Goal: Information Seeking & Learning: Learn about a topic

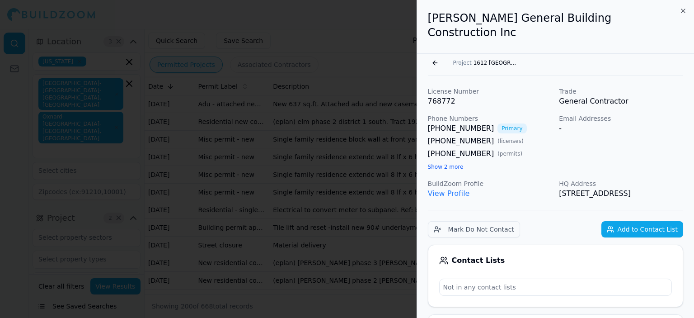
scroll to position [994, 0]
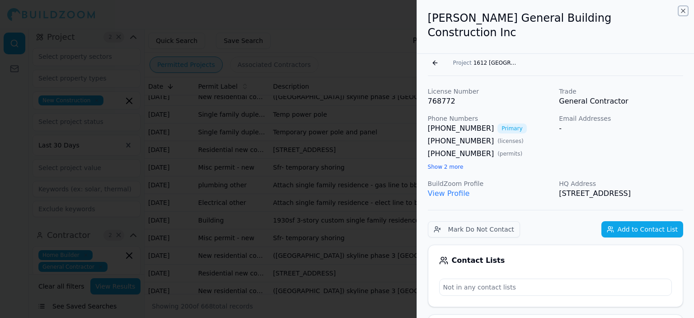
click at [684, 10] on icon "button" at bounding box center [683, 10] width 7 height 7
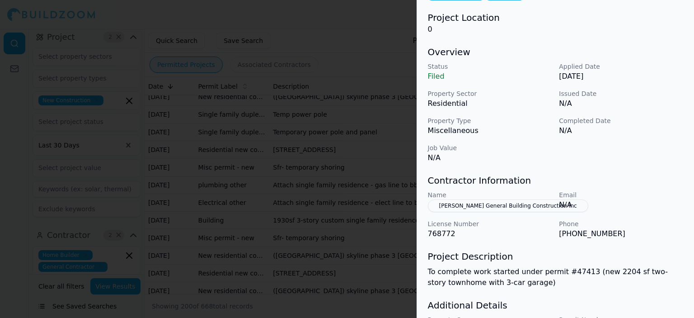
scroll to position [0, 0]
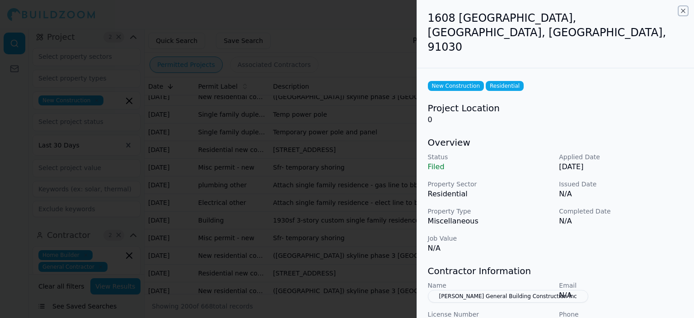
click at [684, 9] on icon "button" at bounding box center [683, 10] width 7 height 7
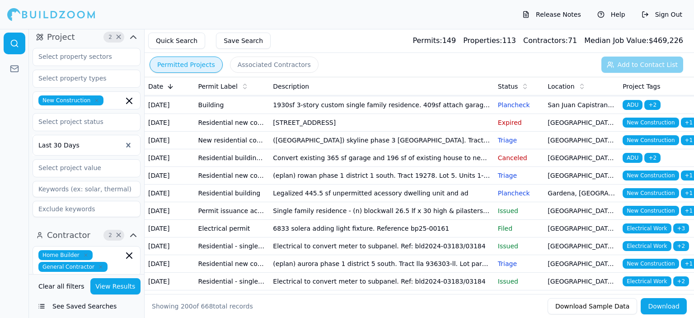
scroll to position [2033, 0]
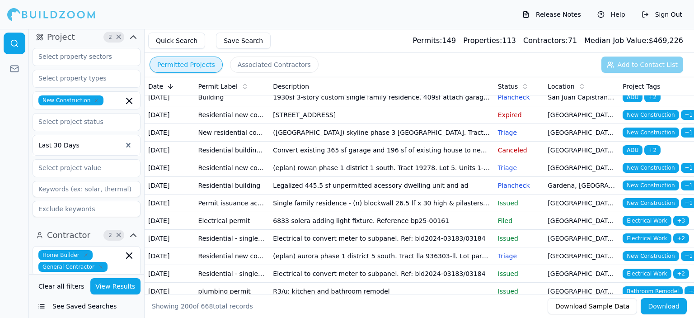
click at [83, 252] on icon "button" at bounding box center [85, 254] width 5 height 5
click at [110, 285] on button "View Results" at bounding box center [115, 286] width 51 height 16
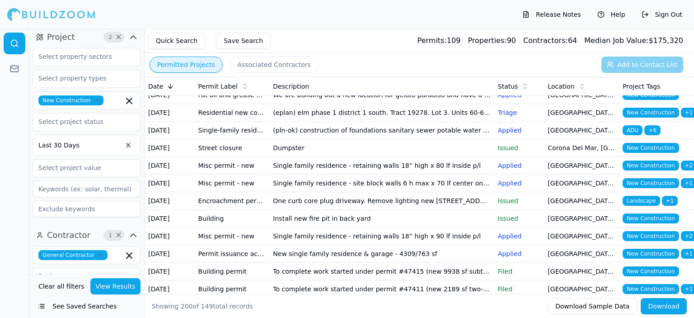
scroll to position [407, 0]
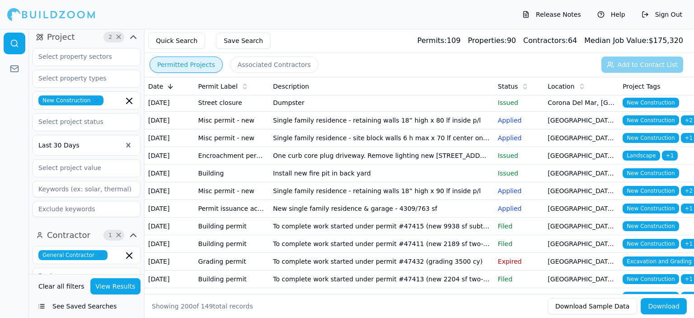
click at [405, 59] on td "We are building out a new location for gelato paradiso and have a small grease …" at bounding box center [381, 50] width 225 height 18
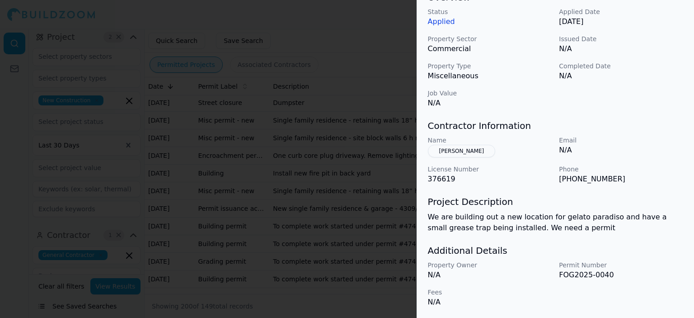
scroll to position [0, 0]
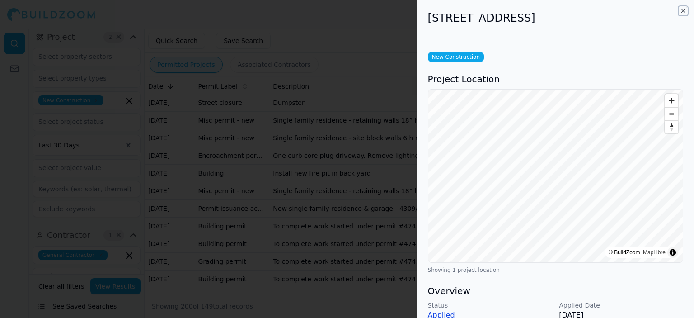
click at [683, 13] on icon "button" at bounding box center [683, 10] width 7 height 7
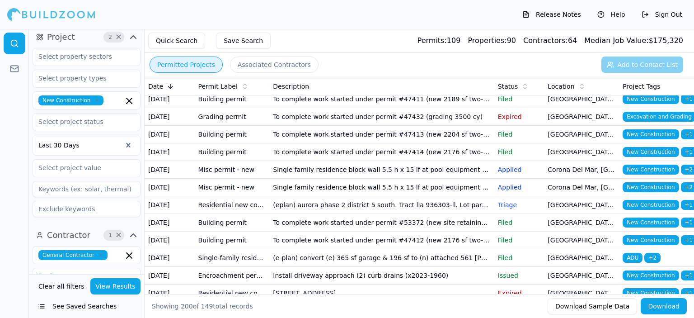
scroll to position [587, 0]
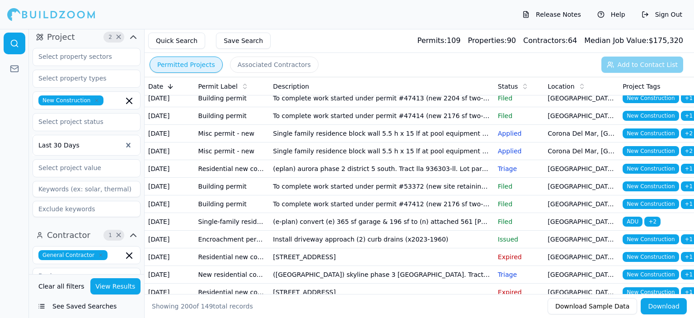
click at [416, 54] on td "To complete work started under permit #47415 (new 9938 sf subterranean basement)" at bounding box center [381, 46] width 225 height 18
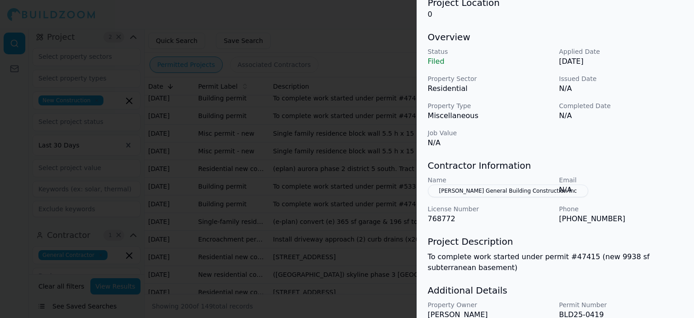
scroll to position [116, 0]
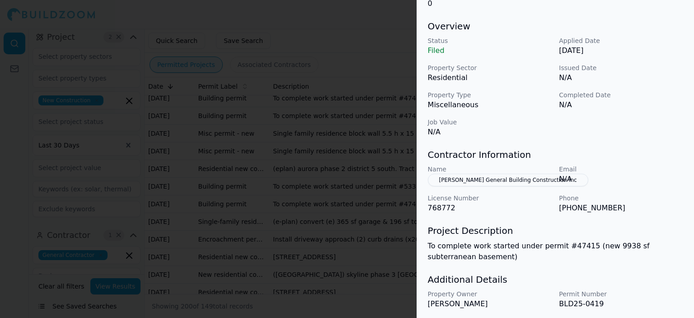
click at [488, 174] on button "[PERSON_NAME] General Building Construction Inc" at bounding box center [508, 180] width 160 height 13
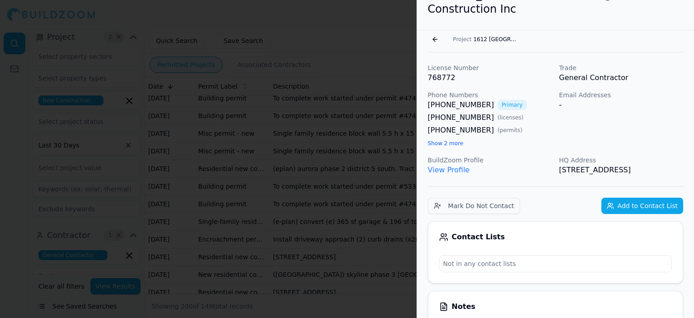
scroll to position [0, 0]
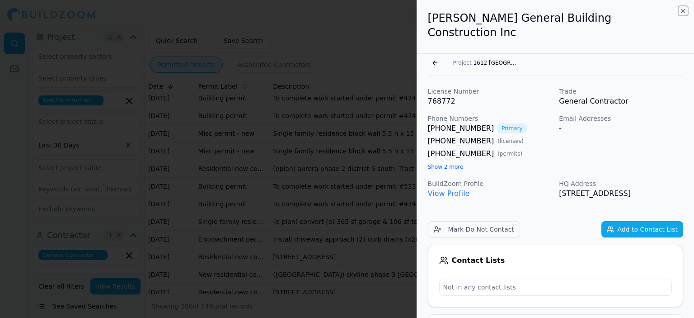
click at [682, 9] on icon "button" at bounding box center [683, 10] width 7 height 7
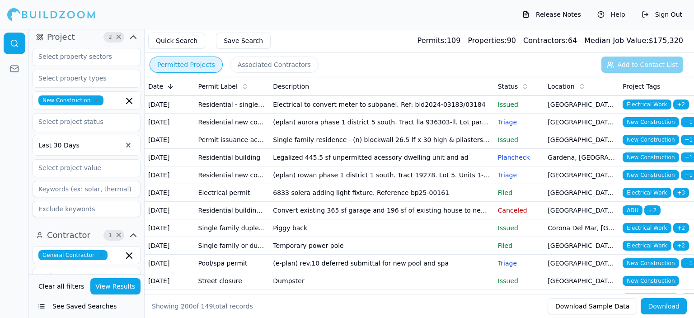
scroll to position [1084, 0]
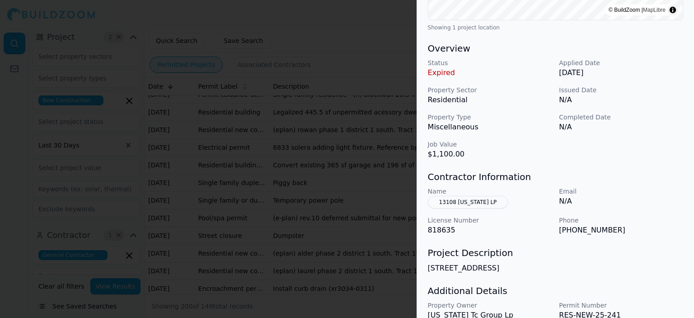
scroll to position [237, 0]
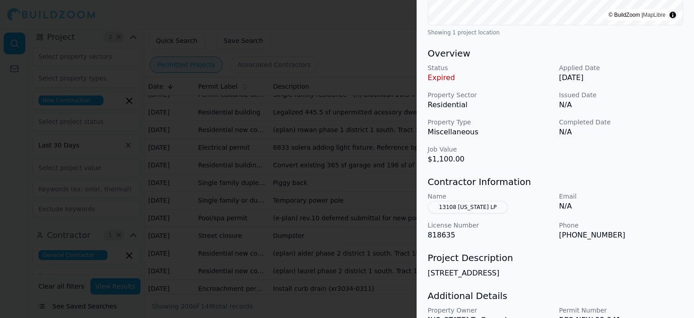
click at [451, 203] on button "13108 [US_STATE] LP" at bounding box center [468, 207] width 80 height 13
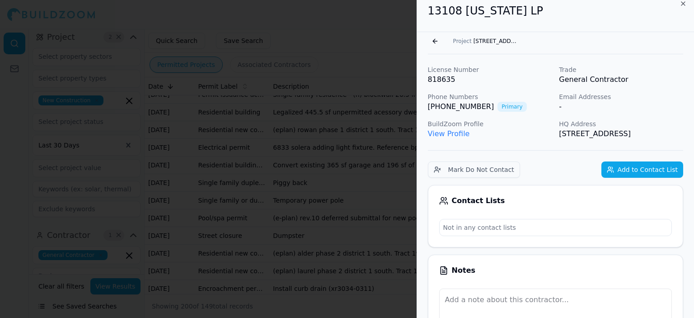
scroll to position [0, 0]
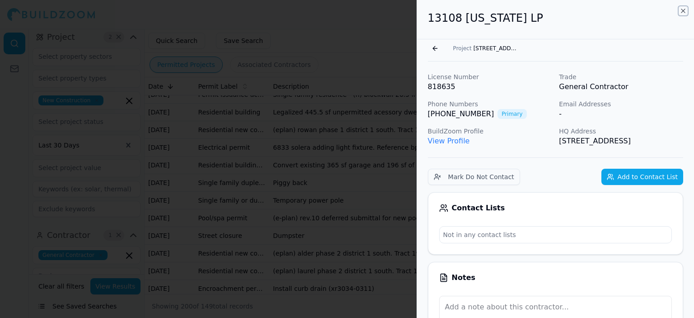
click at [683, 11] on icon "button" at bounding box center [683, 11] width 4 height 4
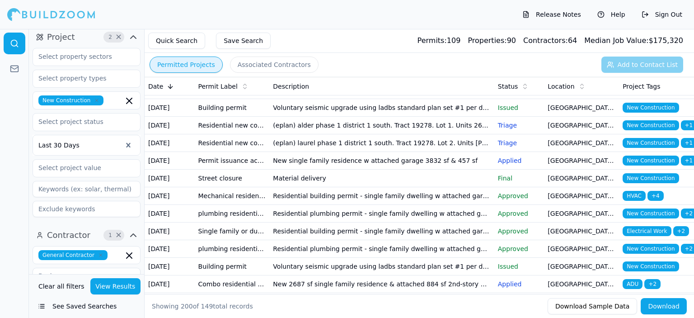
scroll to position [2033, 0]
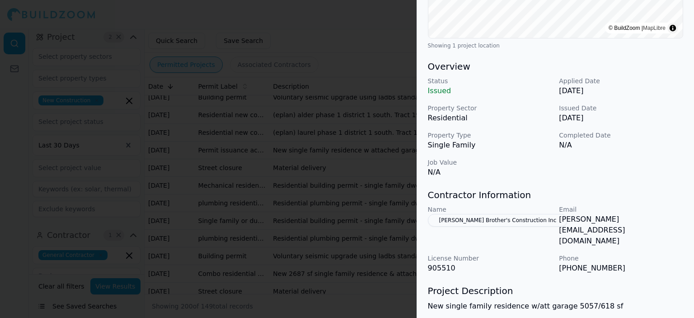
scroll to position [282, 0]
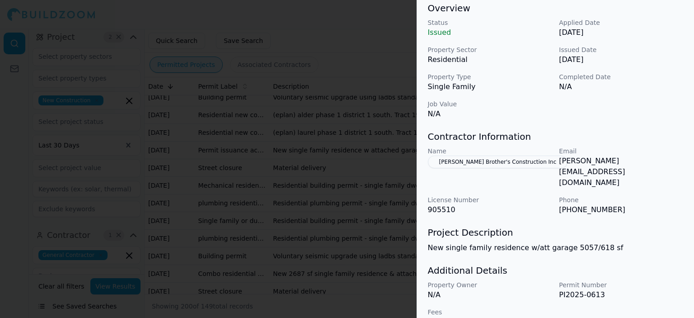
click at [479, 160] on button "[PERSON_NAME] Brother's Construction Inc" at bounding box center [498, 161] width 140 height 13
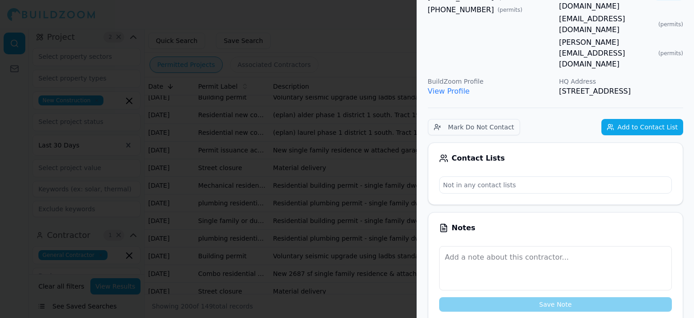
scroll to position [136, 0]
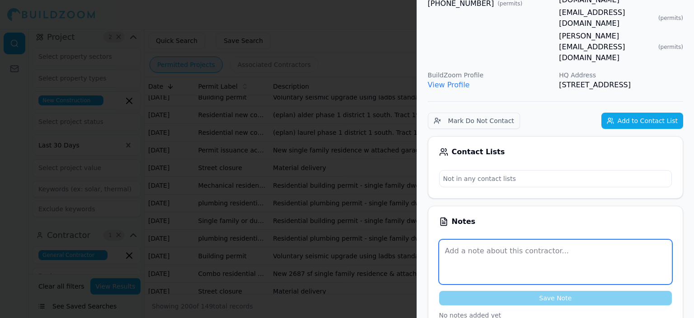
click at [454, 239] on textarea at bounding box center [555, 261] width 233 height 44
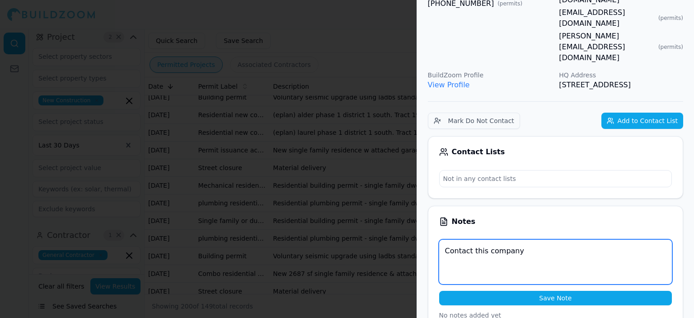
type textarea "Contact this company"
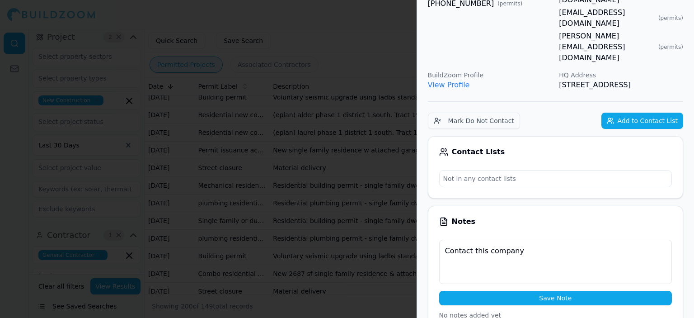
click at [523, 291] on button "Save Note" at bounding box center [555, 298] width 233 height 14
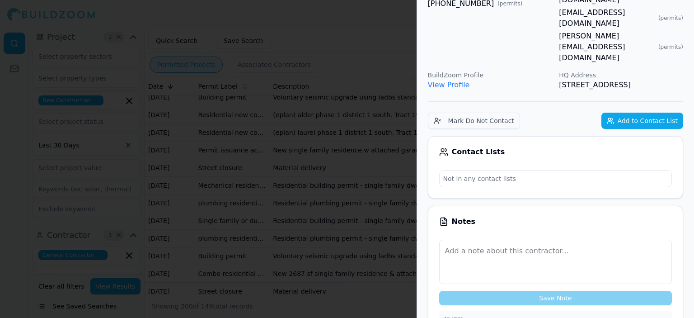
click at [648, 113] on button "Add to Contact List" at bounding box center [642, 121] width 82 height 16
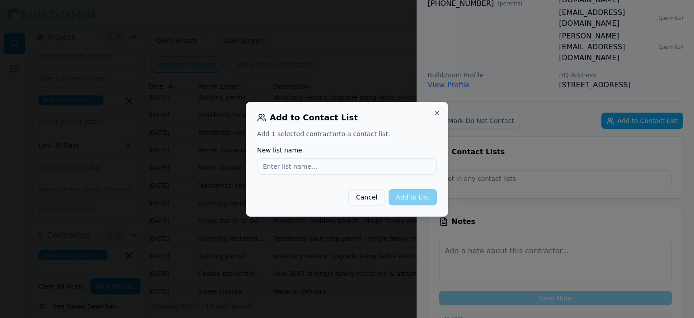
click at [312, 166] on input "New list name" at bounding box center [347, 166] width 180 height 16
type input "General contractor"
click at [415, 193] on button "Add to List" at bounding box center [413, 197] width 48 height 16
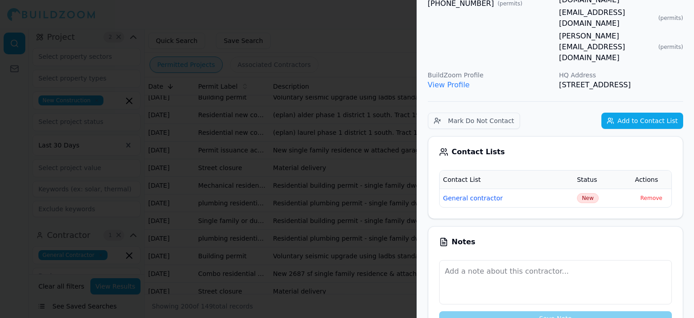
scroll to position [0, 0]
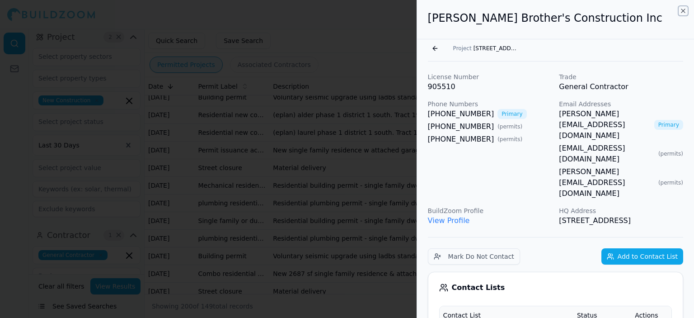
click at [685, 11] on icon "button" at bounding box center [683, 10] width 7 height 7
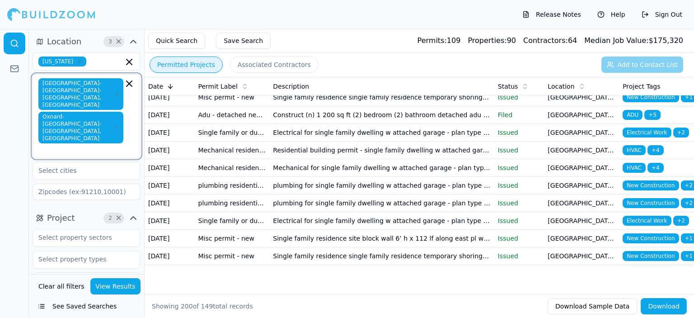
click at [128, 82] on icon "button" at bounding box center [129, 83] width 5 height 5
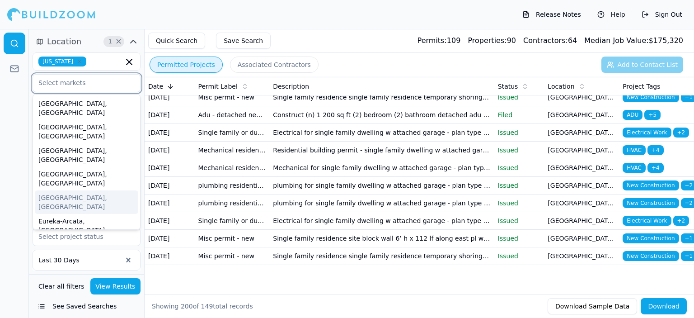
scroll to position [45, 0]
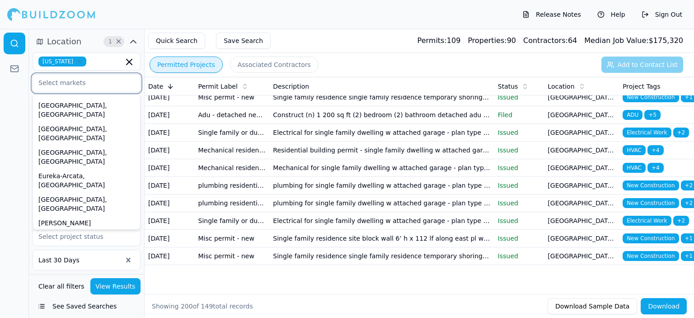
click at [94, 248] on div "[GEOGRAPHIC_DATA]-[GEOGRAPHIC_DATA]-[GEOGRAPHIC_DATA], [GEOGRAPHIC_DATA]" at bounding box center [86, 269] width 103 height 42
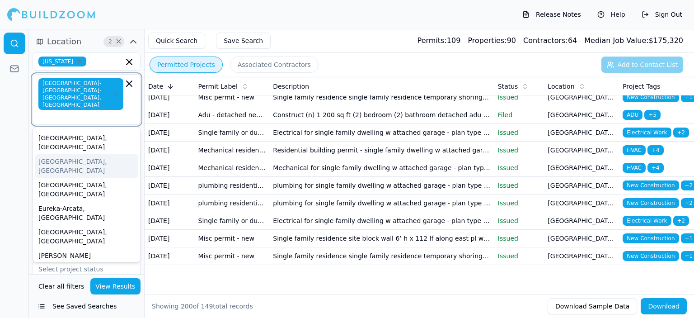
click at [101, 112] on input "text" at bounding box center [81, 116] width 83 height 9
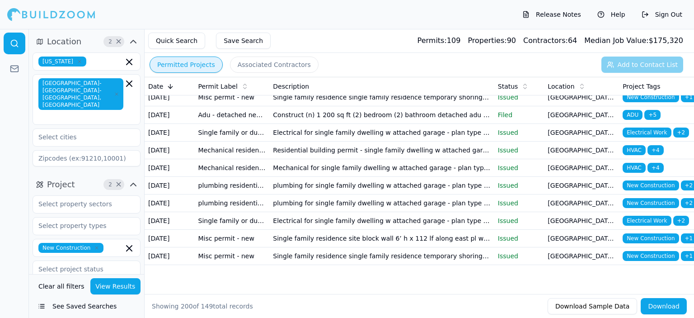
click at [0, 120] on div at bounding box center [14, 173] width 29 height 289
click at [49, 129] on input "text" at bounding box center [81, 137] width 96 height 16
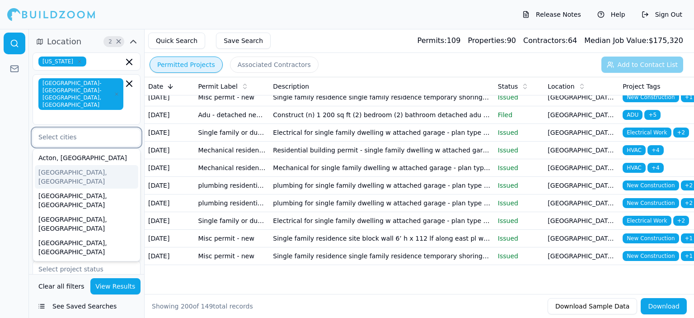
click at [56, 165] on div "[GEOGRAPHIC_DATA], [GEOGRAPHIC_DATA]" at bounding box center [86, 176] width 103 height 23
click at [52, 188] on div "[GEOGRAPHIC_DATA], [GEOGRAPHIC_DATA]" at bounding box center [86, 199] width 103 height 23
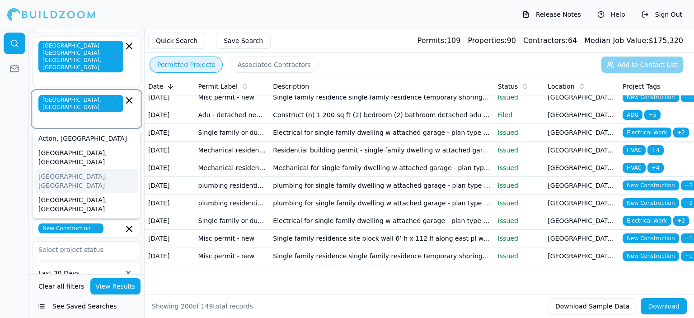
scroll to position [45, 0]
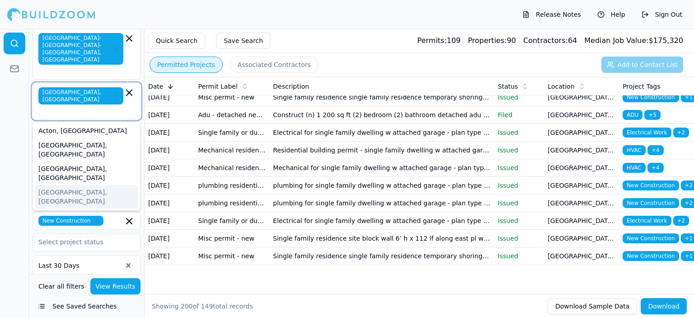
click at [59, 185] on div "[GEOGRAPHIC_DATA], [GEOGRAPHIC_DATA]" at bounding box center [86, 196] width 103 height 23
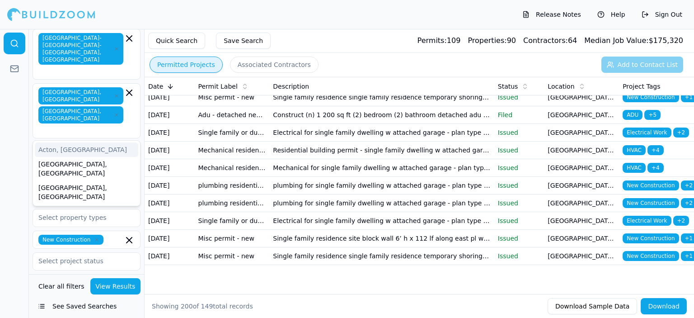
click at [107, 87] on div "[GEOGRAPHIC_DATA], [GEOGRAPHIC_DATA] [GEOGRAPHIC_DATA], [GEOGRAPHIC_DATA]" at bounding box center [86, 110] width 96 height 47
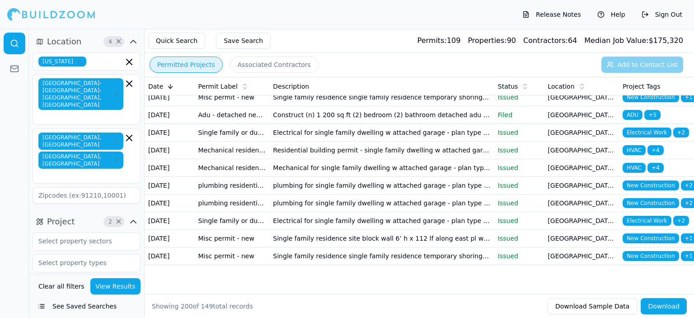
click at [9, 158] on div at bounding box center [14, 173] width 29 height 289
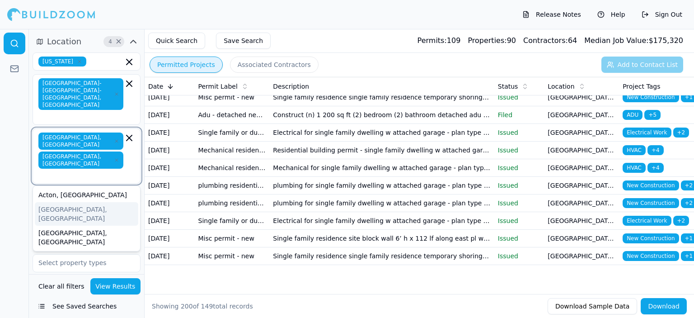
click at [110, 170] on input "text" at bounding box center [81, 174] width 83 height 9
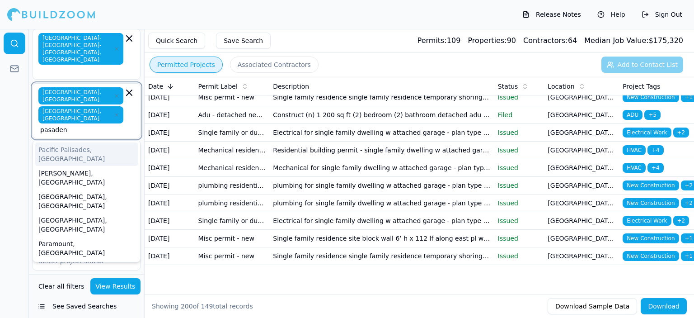
type input "[GEOGRAPHIC_DATA]"
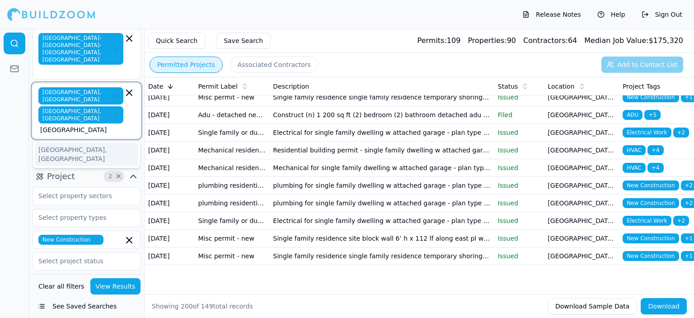
click at [49, 142] on div "[GEOGRAPHIC_DATA], [GEOGRAPHIC_DATA]" at bounding box center [86, 153] width 103 height 23
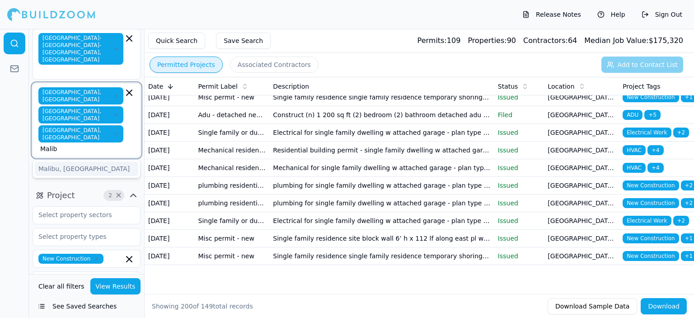
type input "Malibu"
click at [58, 161] on div "Malibu, [GEOGRAPHIC_DATA]" at bounding box center [86, 168] width 103 height 14
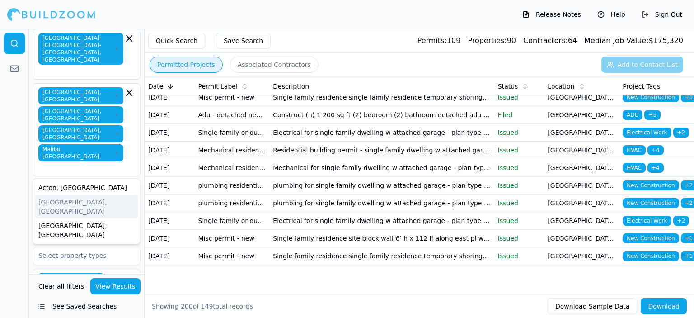
click at [116, 290] on button "View Results" at bounding box center [115, 286] width 51 height 16
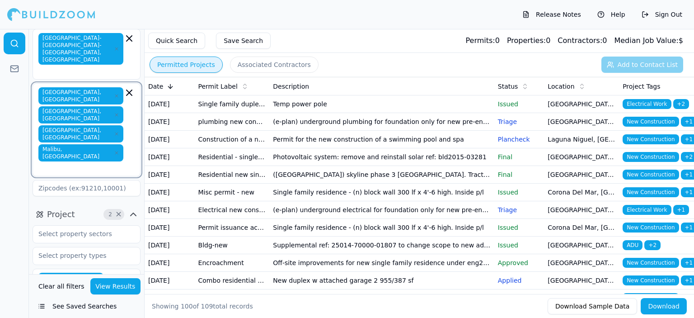
click at [127, 90] on icon "button" at bounding box center [129, 92] width 5 height 5
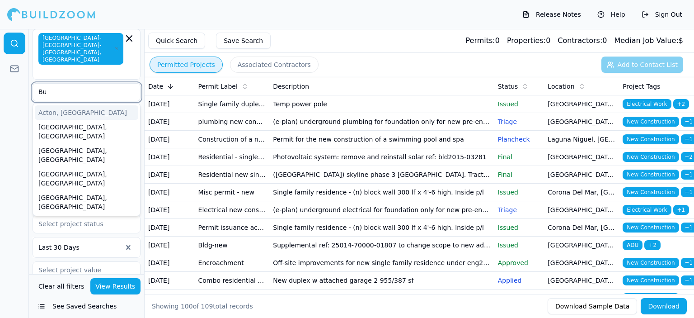
type input "Bur"
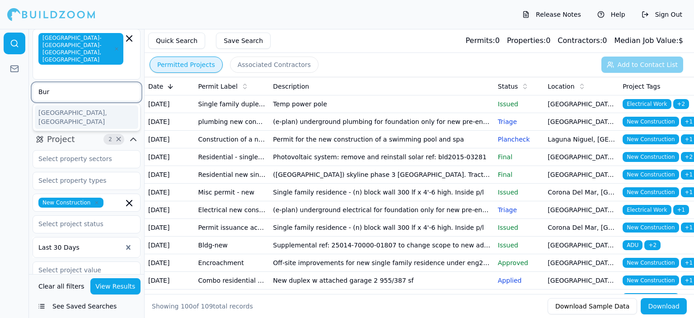
click at [57, 105] on div "[GEOGRAPHIC_DATA], [GEOGRAPHIC_DATA]" at bounding box center [86, 116] width 103 height 23
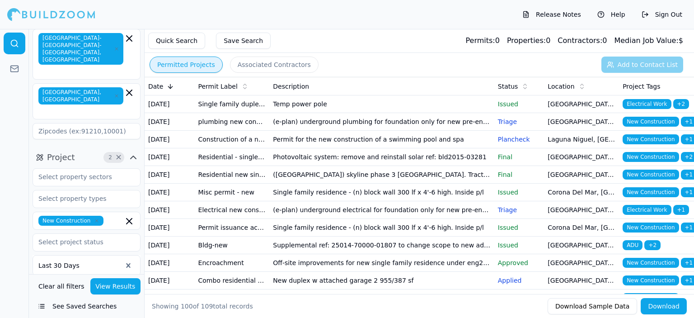
click at [113, 285] on button "View Results" at bounding box center [115, 286] width 51 height 16
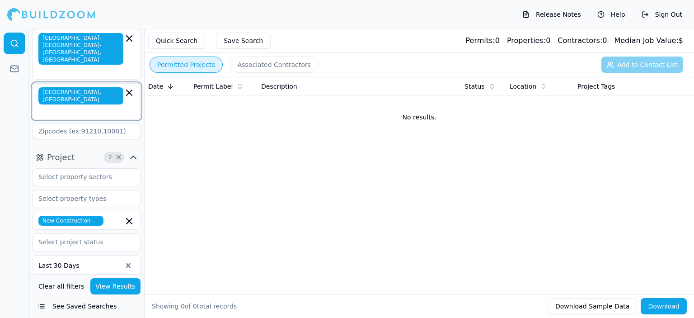
click at [129, 90] on icon "button" at bounding box center [129, 92] width 5 height 5
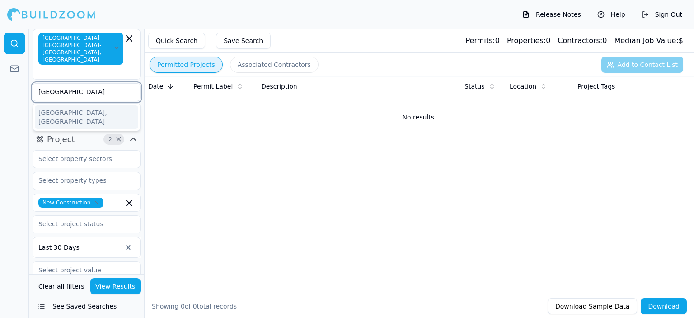
type input "[GEOGRAPHIC_DATA]"
click at [80, 105] on div "[GEOGRAPHIC_DATA], [GEOGRAPHIC_DATA]" at bounding box center [86, 116] width 103 height 23
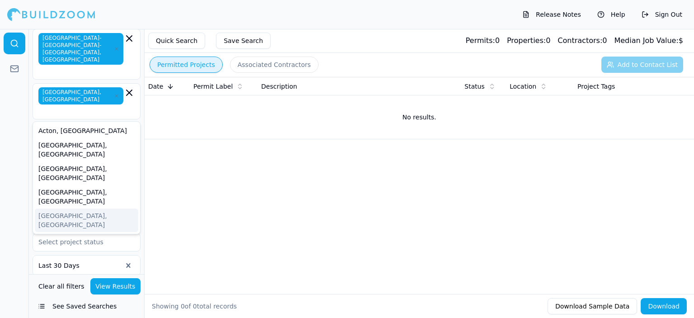
click at [89, 261] on div at bounding box center [80, 265] width 84 height 9
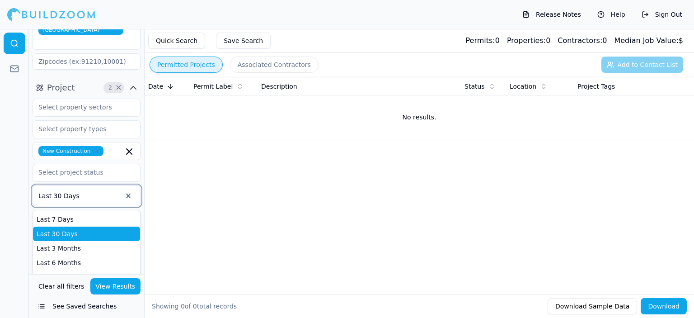
scroll to position [136, 0]
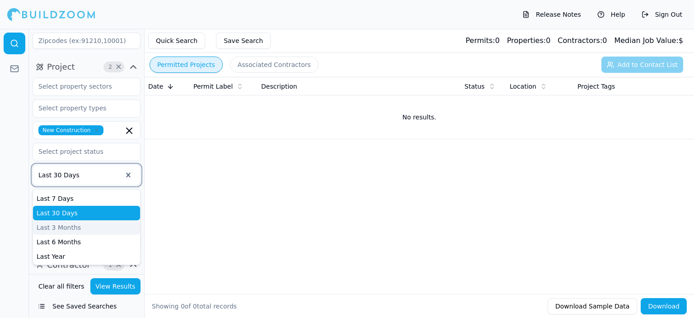
click at [69, 220] on div "Last 3 Months" at bounding box center [86, 227] width 107 height 14
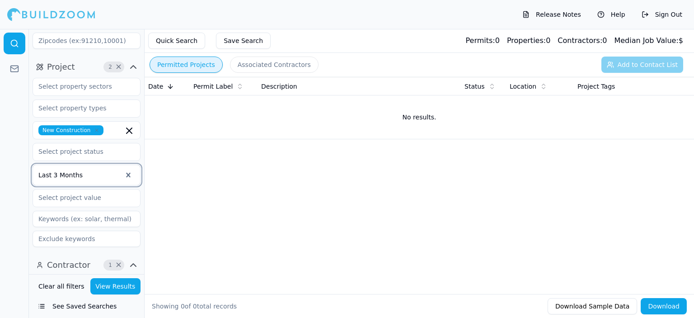
click at [108, 286] on button "View Results" at bounding box center [115, 286] width 51 height 16
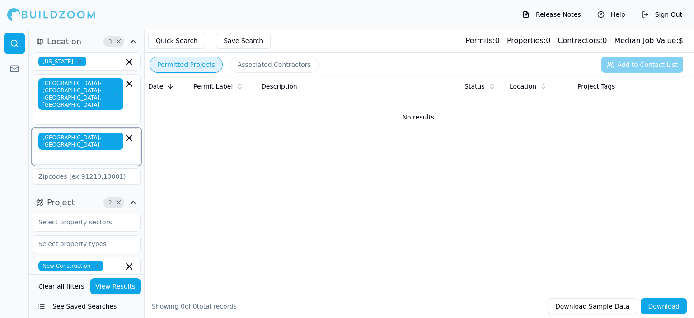
click at [128, 135] on icon "button" at bounding box center [129, 137] width 5 height 5
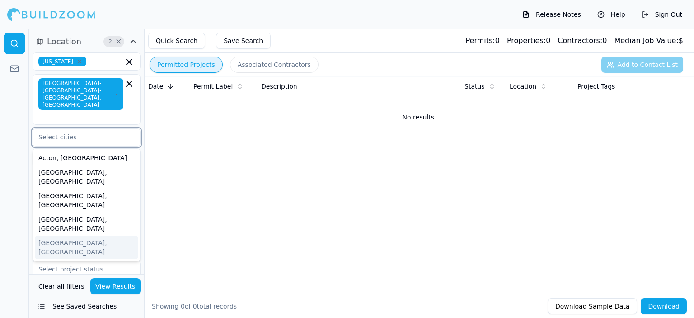
click at [107, 129] on input "text" at bounding box center [81, 137] width 96 height 16
click at [73, 235] on div "[GEOGRAPHIC_DATA], [GEOGRAPHIC_DATA]" at bounding box center [86, 246] width 103 height 23
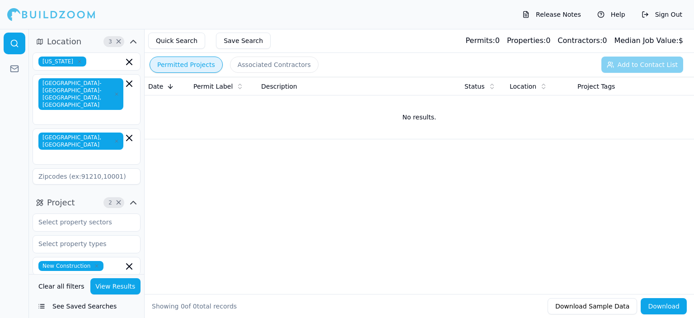
click at [115, 286] on button "View Results" at bounding box center [115, 286] width 51 height 16
click at [128, 132] on icon "button" at bounding box center [129, 137] width 11 height 11
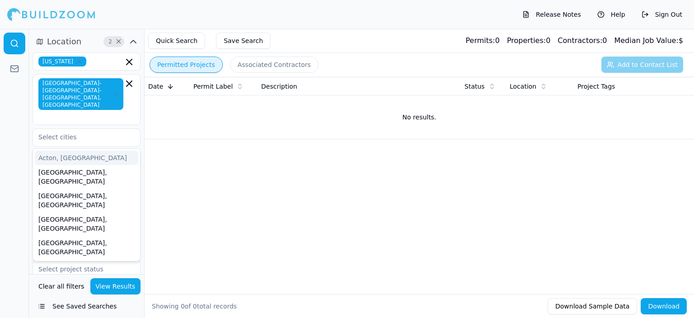
click at [174, 209] on div "Date Permit Label Description Status Location Project Tags No results." at bounding box center [419, 171] width 549 height 188
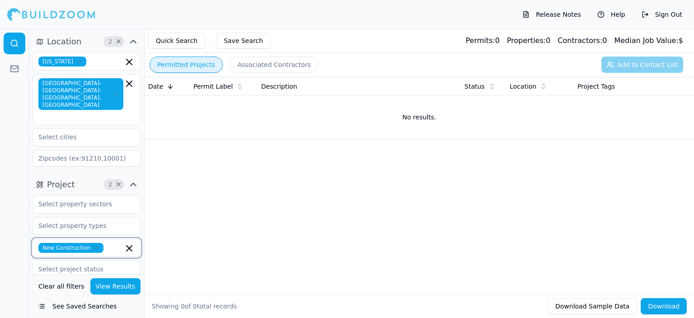
click at [110, 243] on input "text" at bounding box center [115, 248] width 16 height 10
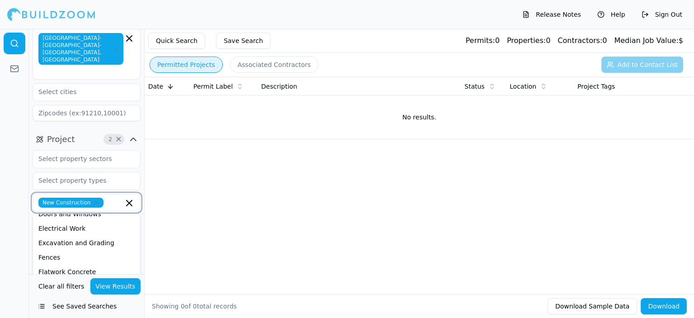
scroll to position [90, 0]
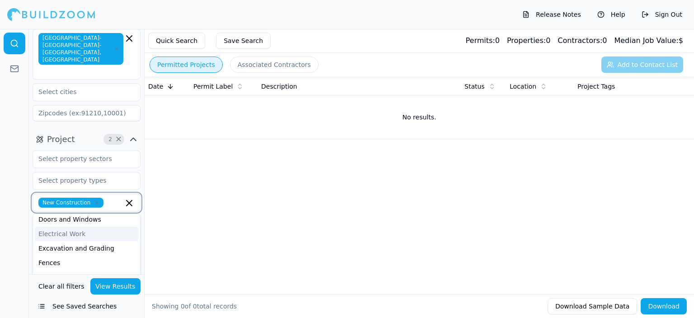
click at [68, 226] on div "Electrical Work" at bounding box center [86, 233] width 103 height 14
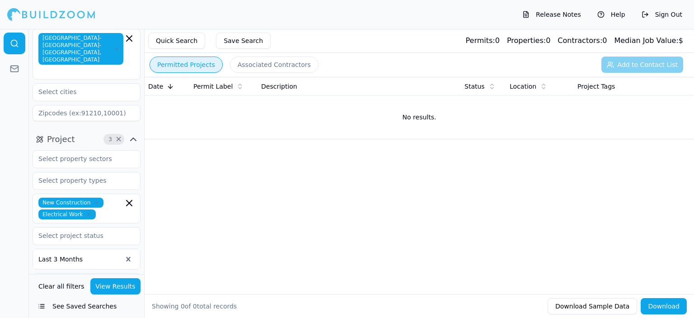
click at [115, 288] on button "View Results" at bounding box center [115, 286] width 51 height 16
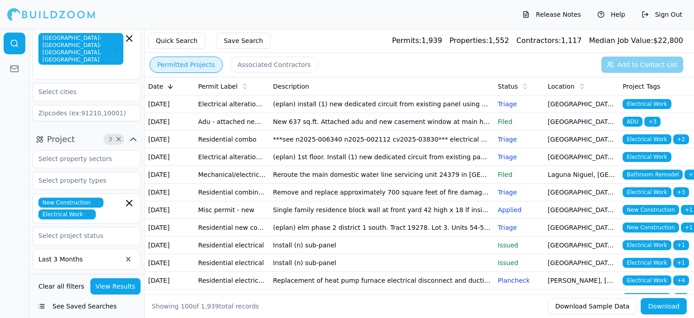
click at [95, 201] on icon "button" at bounding box center [96, 202] width 3 height 3
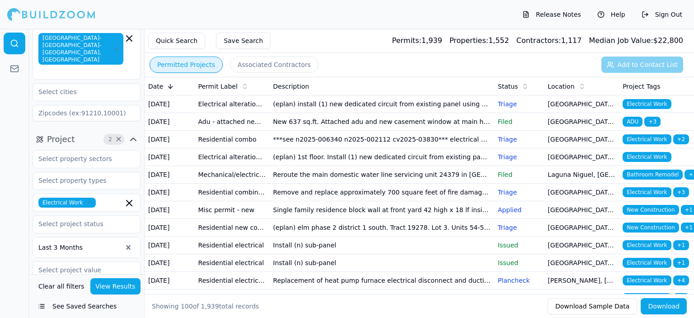
click at [115, 286] on button "View Results" at bounding box center [115, 286] width 51 height 16
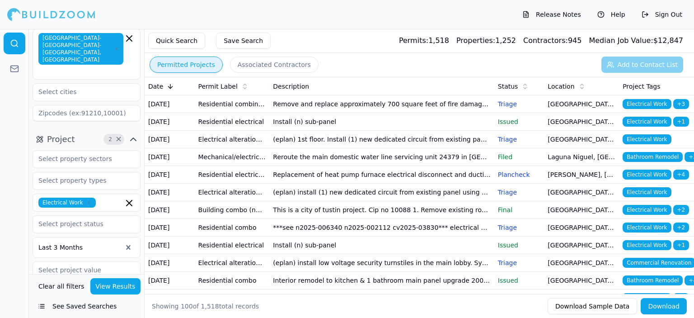
click at [300, 131] on td "Install (n) sub-panel" at bounding box center [381, 122] width 225 height 18
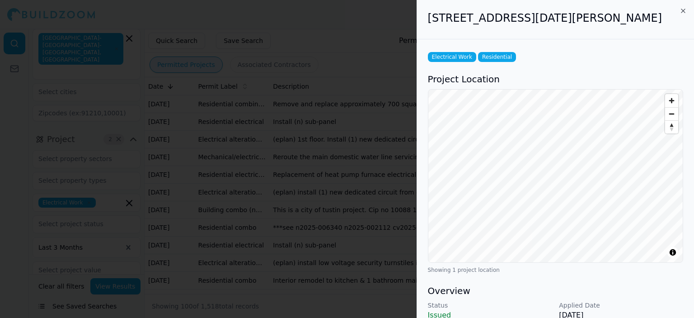
click at [578, 277] on div "Electrical Work Residential Project Location © BuildZoom | MapLibre Showing 1 p…" at bounding box center [555, 324] width 277 height 570
click at [607, 317] on html "Release Notes Help Sign Out Location 2 × [US_STATE] [GEOGRAPHIC_DATA]-[GEOGRAPH…" at bounding box center [347, 159] width 694 height 318
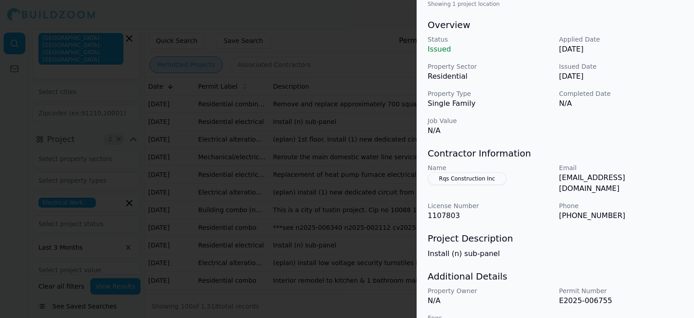
scroll to position [271, 0]
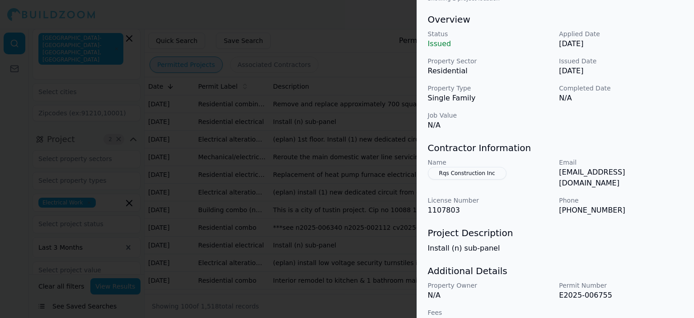
click at [461, 172] on button "Rqs Construction Inc" at bounding box center [467, 173] width 79 height 13
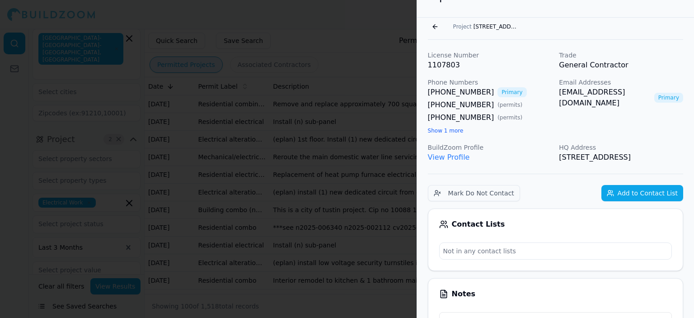
scroll to position [0, 0]
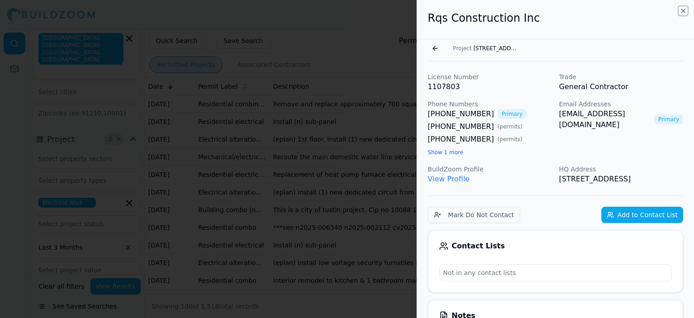
click at [685, 10] on icon "button" at bounding box center [683, 10] width 7 height 7
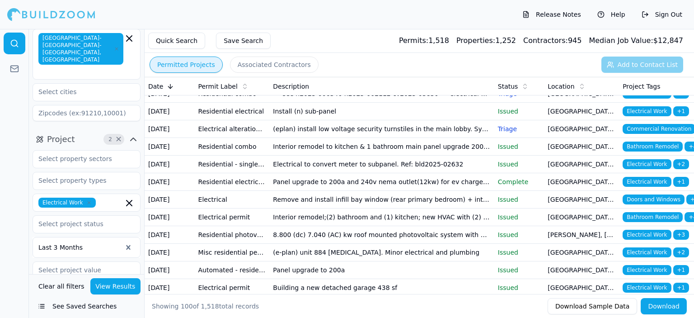
scroll to position [136, 0]
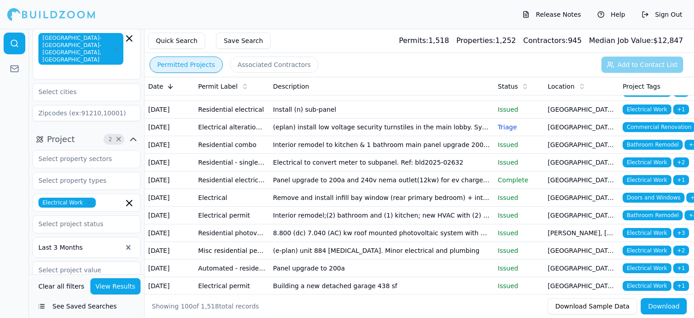
click at [390, 171] on td "Electrical to convert meter to subpanel. Ref: bld2025-02632" at bounding box center [381, 163] width 225 height 18
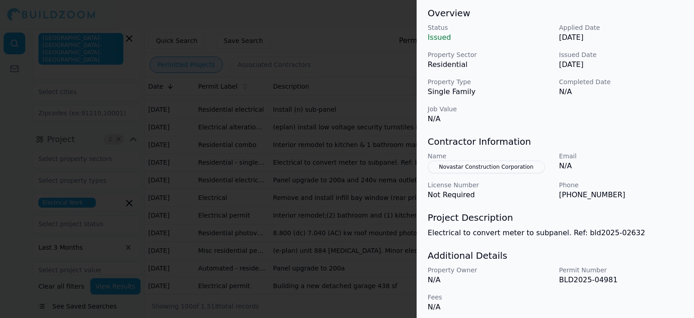
scroll to position [282, 0]
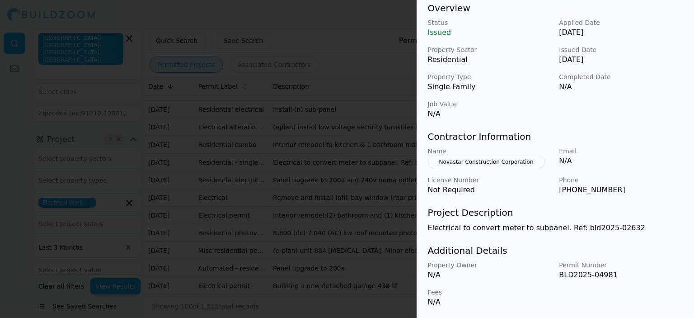
click at [479, 161] on button "Novastar Construction Corporation" at bounding box center [486, 161] width 117 height 13
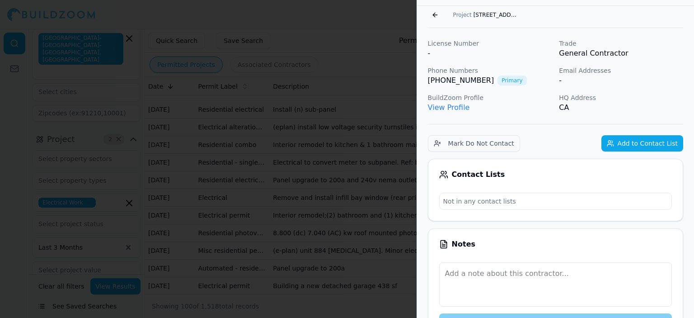
scroll to position [0, 0]
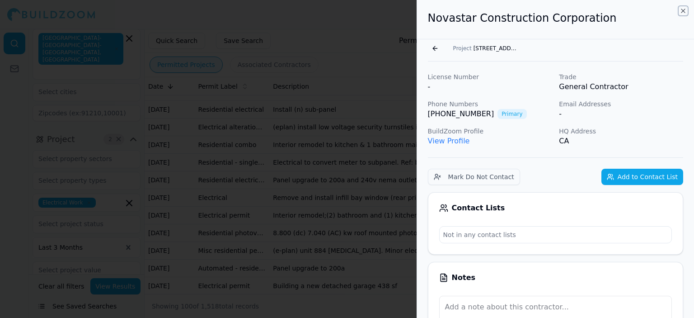
click at [683, 9] on icon "button" at bounding box center [683, 10] width 7 height 7
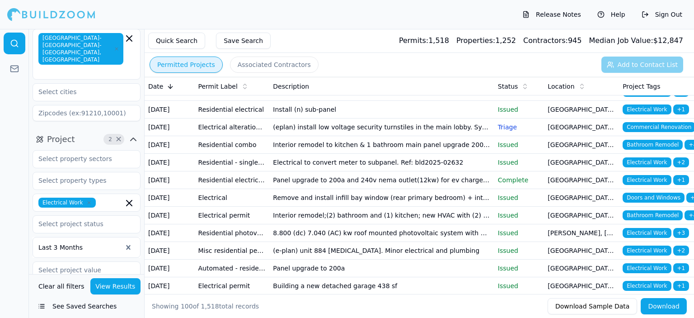
click at [314, 207] on td "Remove and install infill bay window (rear primary bedroom) + interior remodel …" at bounding box center [381, 198] width 225 height 18
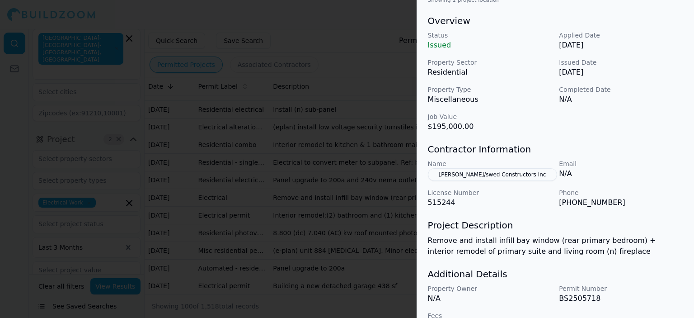
scroll to position [293, 0]
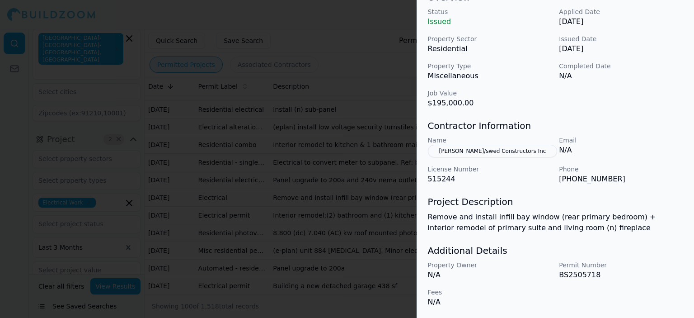
click at [456, 153] on button "[PERSON_NAME]/swed Constructors Inc" at bounding box center [493, 151] width 130 height 13
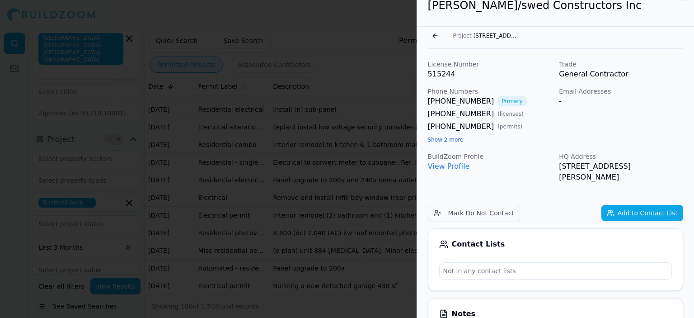
scroll to position [0, 0]
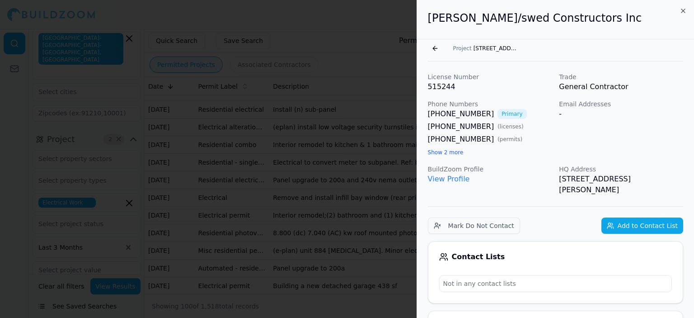
click at [451, 178] on link "View Profile" at bounding box center [449, 178] width 42 height 9
click at [683, 9] on icon "button" at bounding box center [683, 10] width 7 height 7
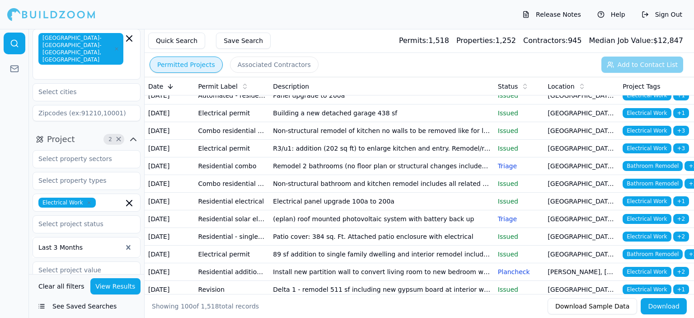
scroll to position [316, 0]
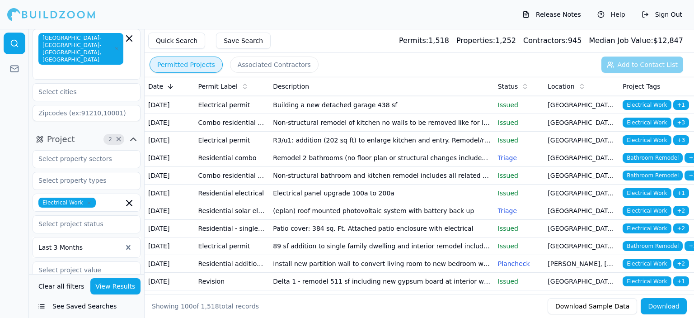
click at [292, 114] on td "Building a new detached garage 438 sf" at bounding box center [381, 105] width 225 height 18
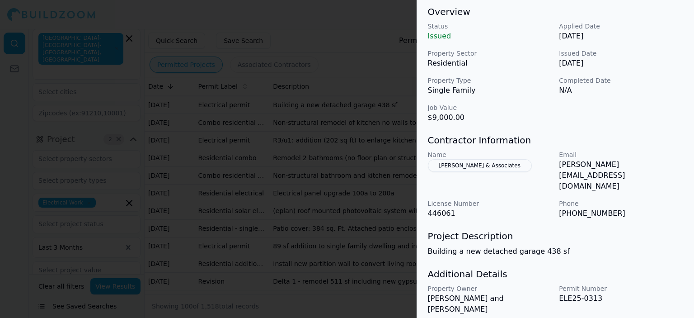
scroll to position [282, 0]
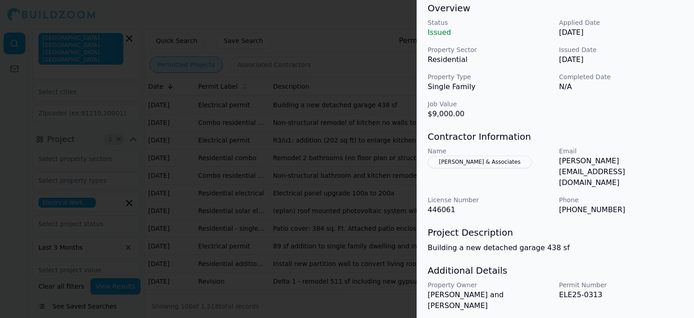
click at [459, 164] on button "[PERSON_NAME] & Associates" at bounding box center [480, 161] width 104 height 13
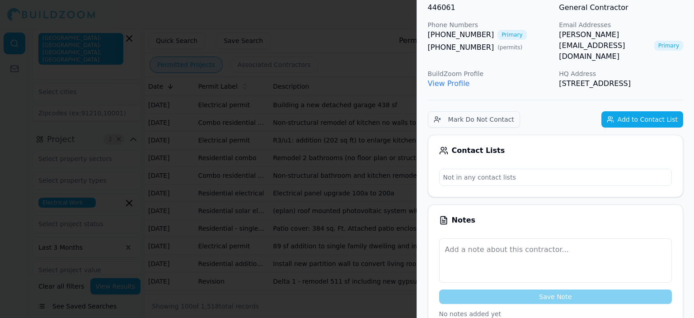
scroll to position [79, 0]
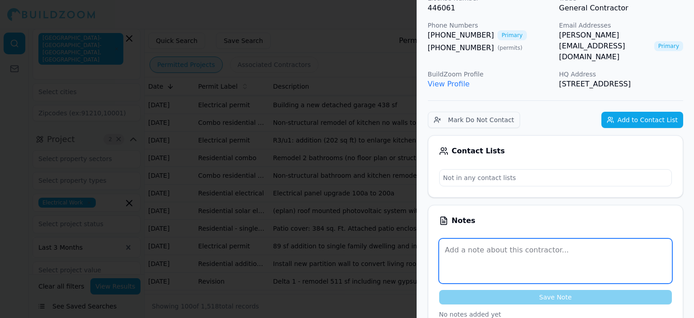
click at [473, 252] on textarea at bounding box center [555, 261] width 233 height 44
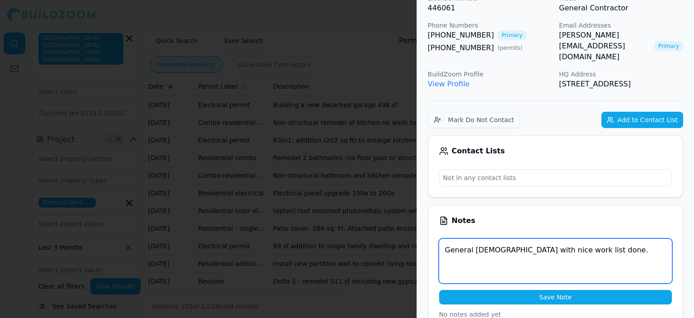
type textarea "General [DEMOGRAPHIC_DATA] with nice work list done."
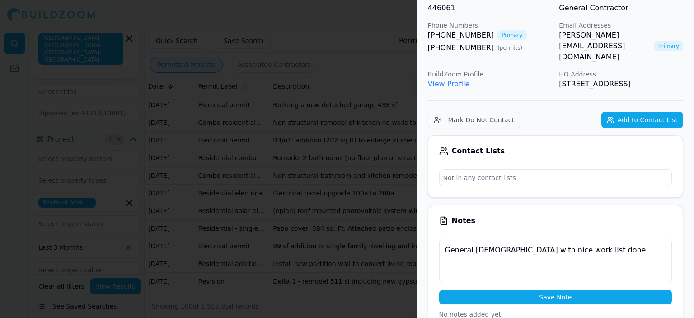
click at [528, 298] on button "Save Note" at bounding box center [555, 297] width 233 height 14
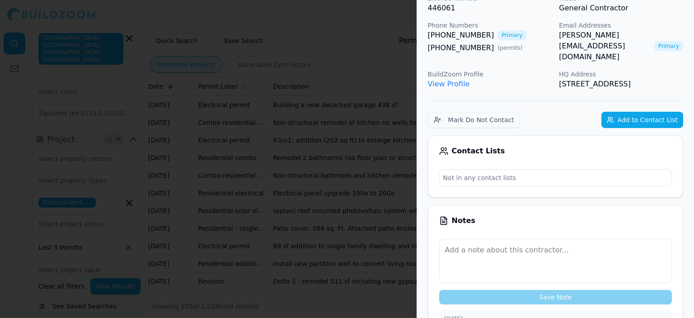
click at [637, 121] on button "Add to Contact List" at bounding box center [642, 120] width 82 height 16
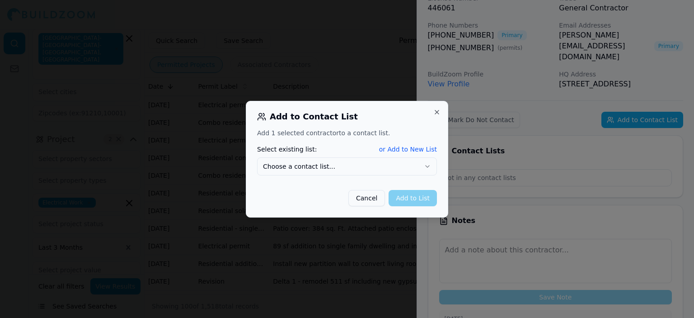
click at [426, 167] on icon "button" at bounding box center [427, 166] width 7 height 7
click at [416, 201] on button "Add to List" at bounding box center [413, 198] width 48 height 16
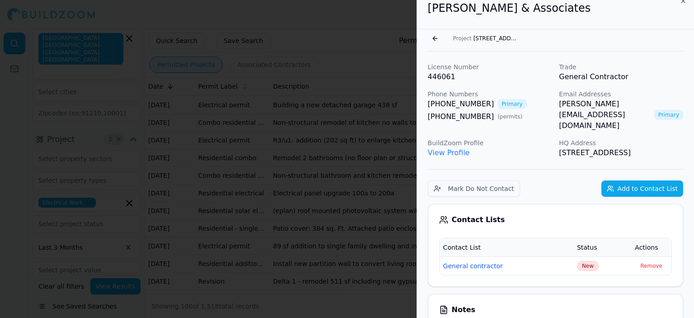
scroll to position [0, 0]
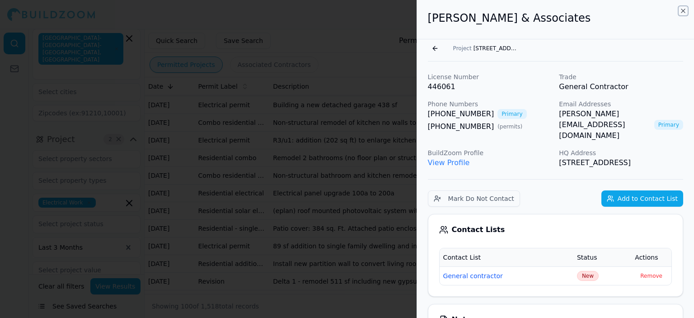
click at [683, 9] on icon "button" at bounding box center [683, 10] width 7 height 7
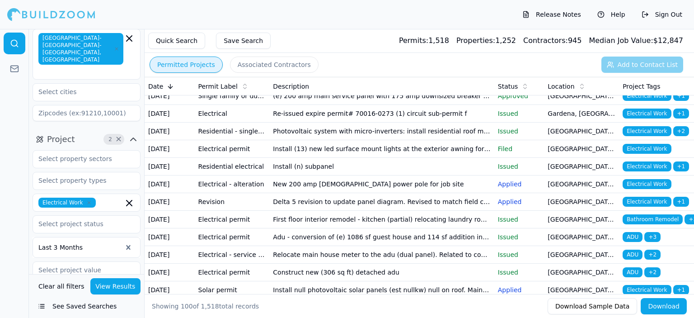
scroll to position [407, 0]
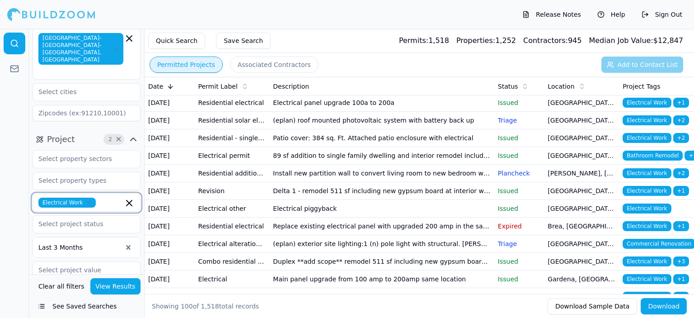
click at [129, 200] on icon "button" at bounding box center [129, 202] width 5 height 5
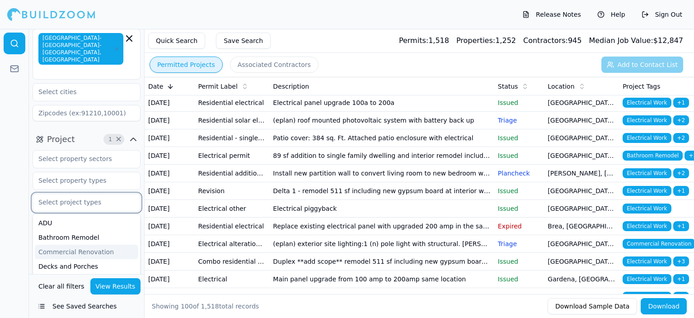
click at [100, 244] on div "Commercial Renovation" at bounding box center [86, 251] width 103 height 14
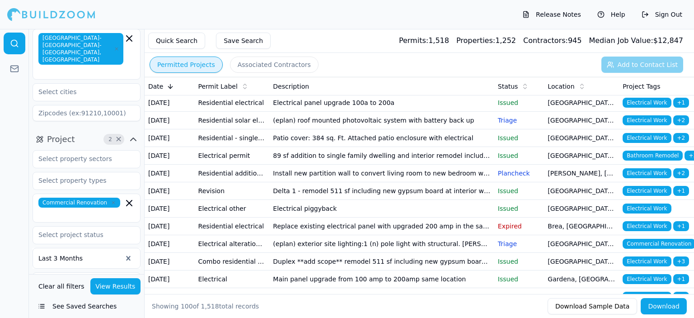
click at [113, 289] on button "View Results" at bounding box center [115, 286] width 51 height 16
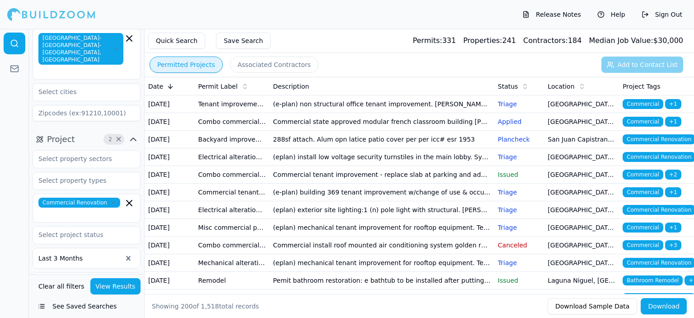
click at [361, 201] on td "(e-plan) building 369 tenant improvement w/change of use & occupancy. Ocgp. Cip…" at bounding box center [381, 192] width 225 height 18
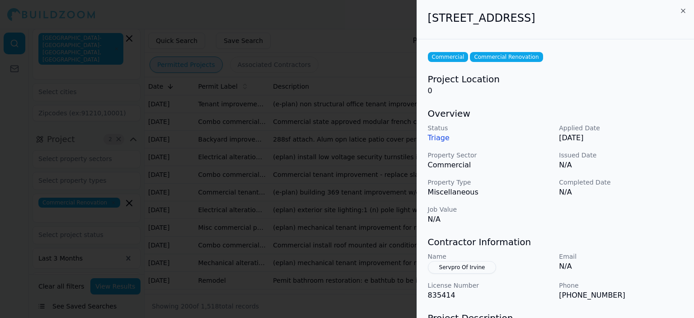
click at [465, 267] on button "Servpro Of Irvine" at bounding box center [462, 267] width 69 height 13
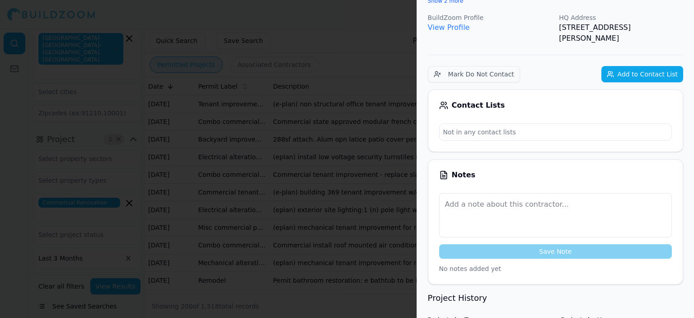
scroll to position [181, 0]
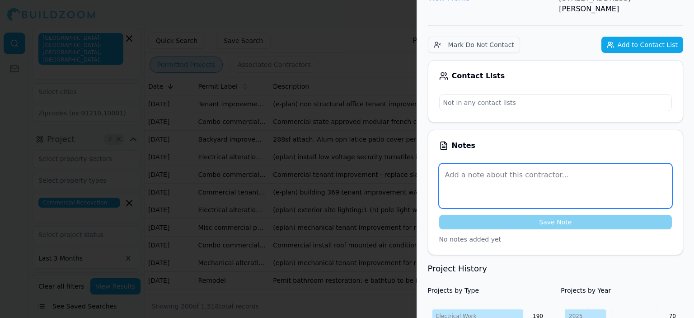
click at [468, 171] on textarea at bounding box center [555, 186] width 233 height 44
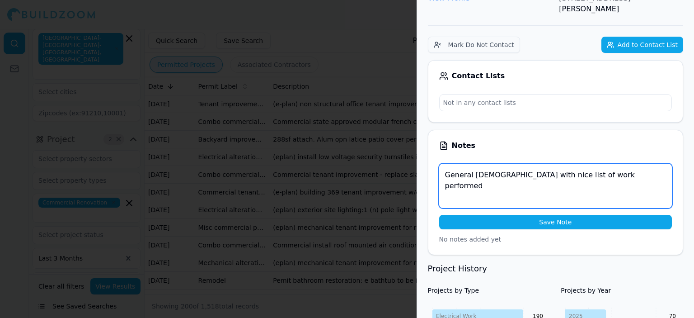
type textarea "General [DEMOGRAPHIC_DATA] with nice list of work performed"
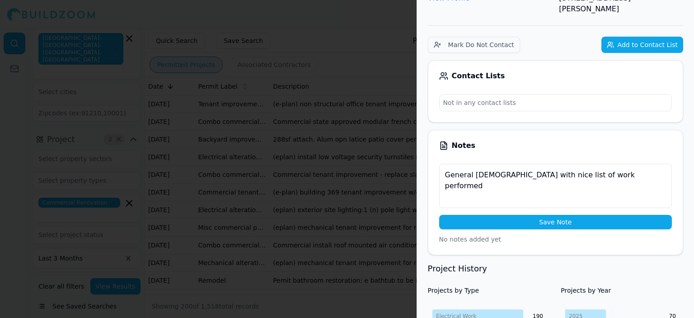
click at [551, 215] on button "Save Note" at bounding box center [555, 222] width 233 height 14
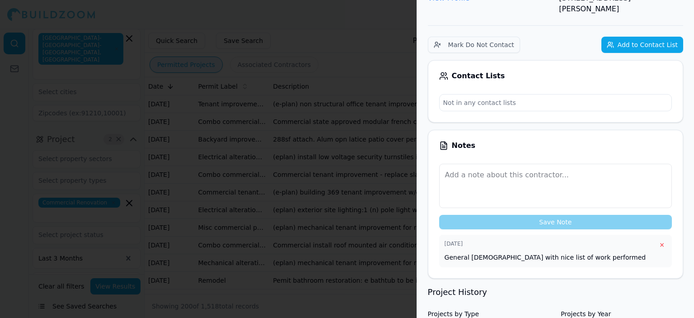
click at [653, 37] on button "Add to Contact List" at bounding box center [642, 45] width 82 height 16
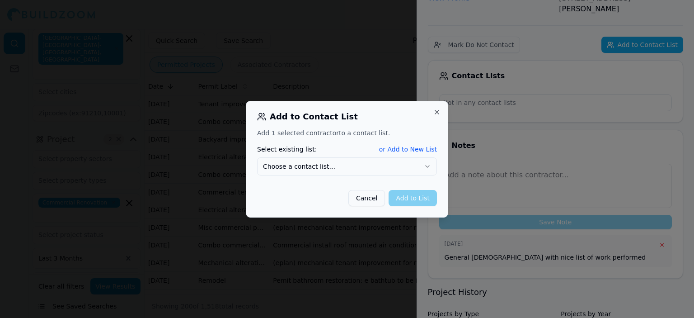
click at [429, 164] on icon "button" at bounding box center [427, 166] width 7 height 7
click at [409, 197] on button "Add to List" at bounding box center [413, 198] width 48 height 16
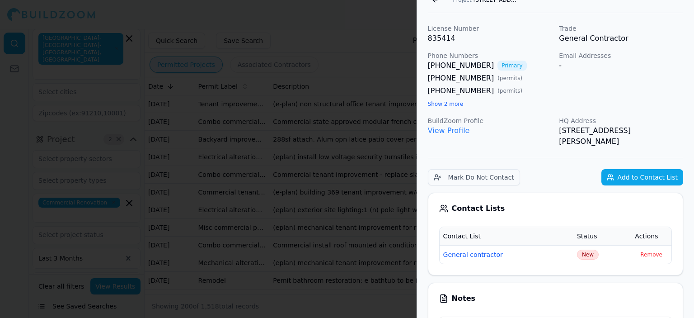
scroll to position [0, 0]
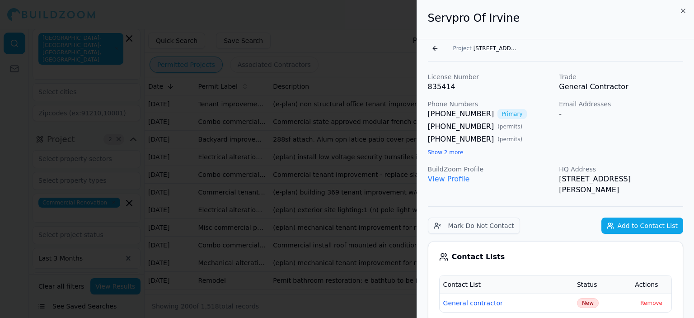
click at [450, 180] on link "View Profile" at bounding box center [449, 178] width 42 height 9
click at [684, 11] on icon "button" at bounding box center [683, 10] width 7 height 7
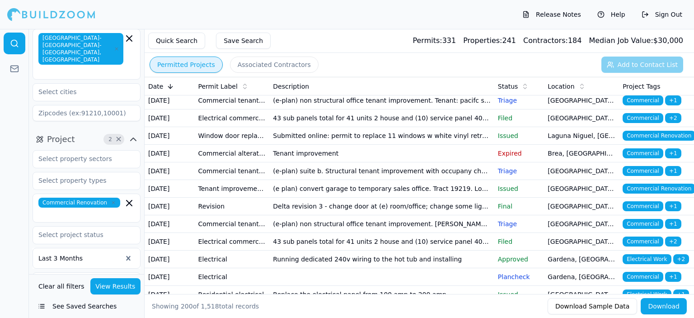
scroll to position [542, 0]
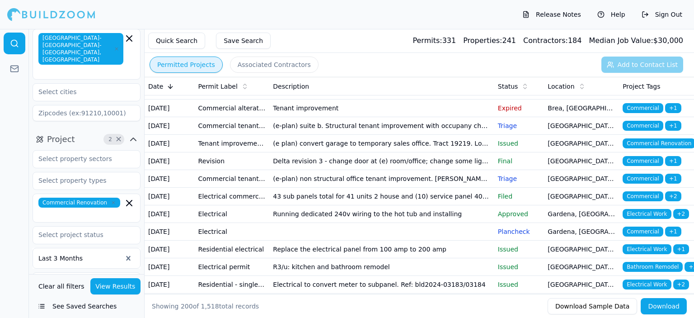
click at [413, 47] on td "Permit application for the installation of 55 309 sf of storage racks up to 30'…" at bounding box center [381, 38] width 225 height 18
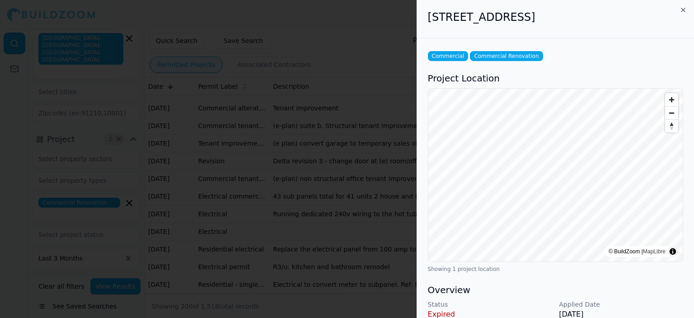
scroll to position [0, 0]
click at [683, 10] on icon "button" at bounding box center [683, 11] width 4 height 4
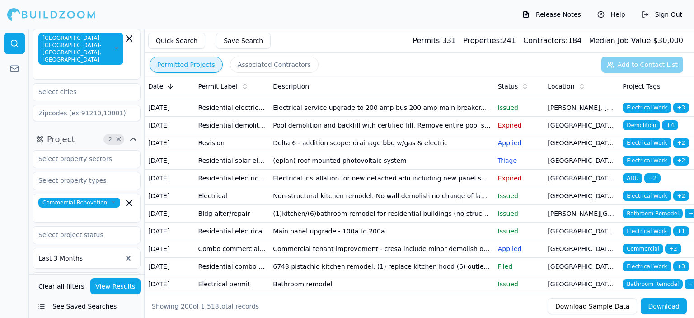
scroll to position [1898, 0]
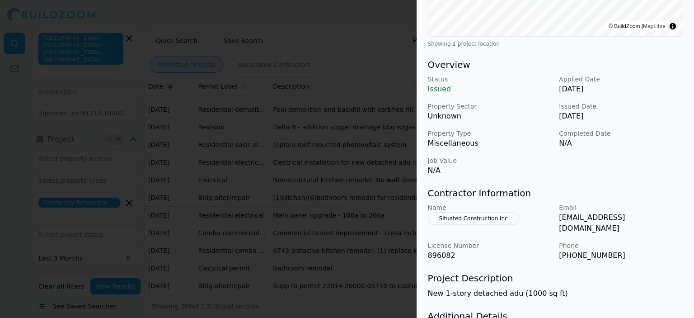
scroll to position [271, 0]
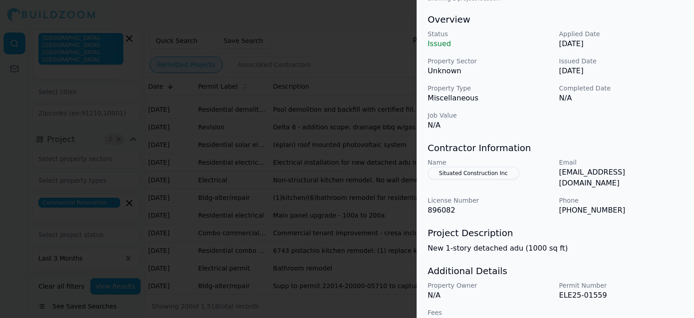
click at [464, 173] on button "Situated Construction Inc" at bounding box center [473, 173] width 91 height 13
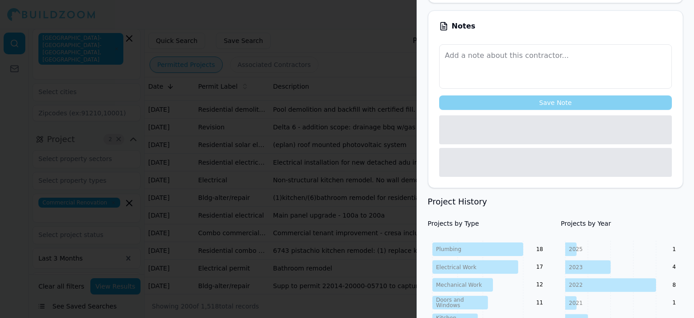
scroll to position [293, 0]
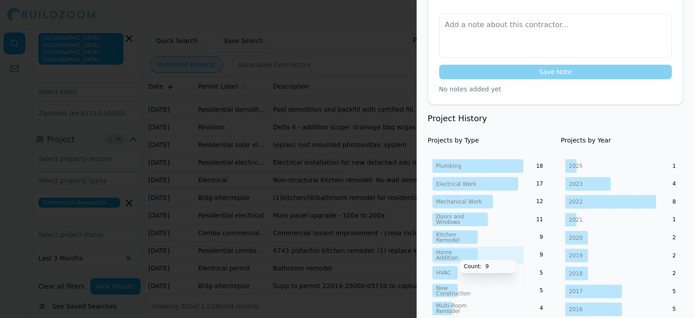
click at [454, 250] on icon at bounding box center [455, 255] width 46 height 14
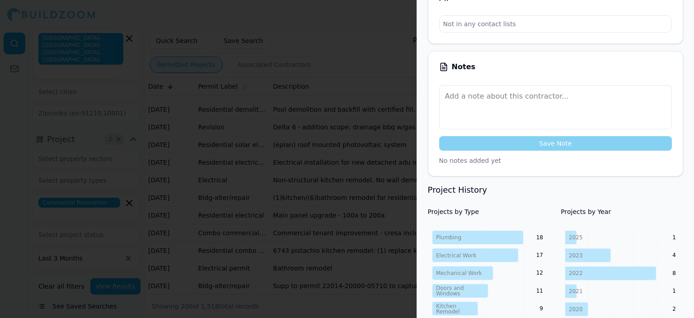
scroll to position [0, 0]
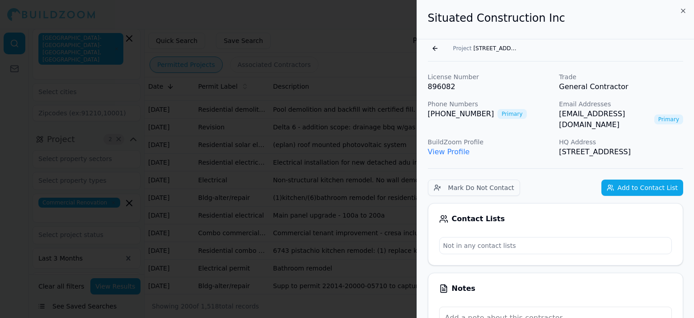
click at [458, 147] on link "View Profile" at bounding box center [449, 151] width 42 height 9
click at [680, 11] on icon "button" at bounding box center [683, 10] width 7 height 7
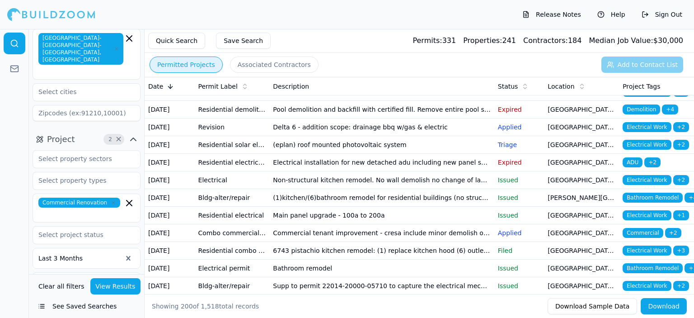
click at [14, 135] on div at bounding box center [14, 173] width 29 height 289
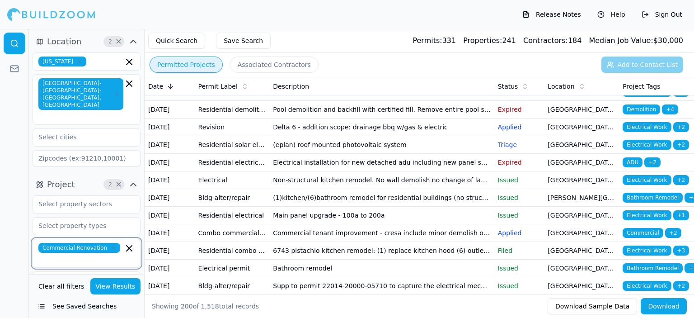
click at [130, 243] on icon "button" at bounding box center [129, 248] width 11 height 11
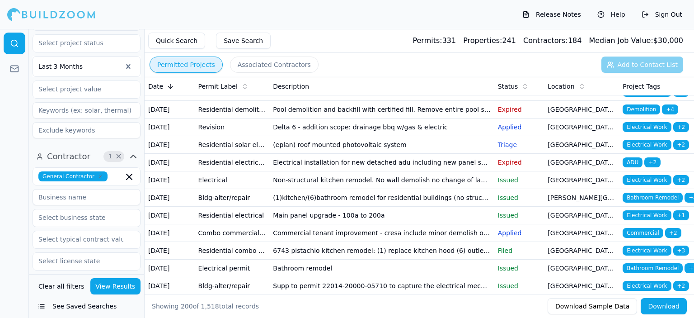
click at [289, 45] on div "Quick Search Save Search Permits: 331 Properties: 241 Contractors: 184 Median J…" at bounding box center [419, 41] width 549 height 24
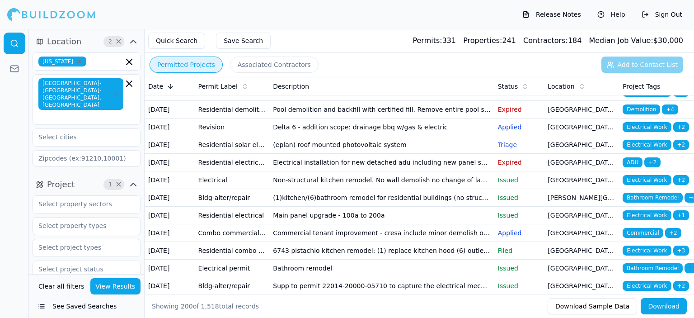
click at [132, 41] on icon "button" at bounding box center [133, 41] width 5 height 3
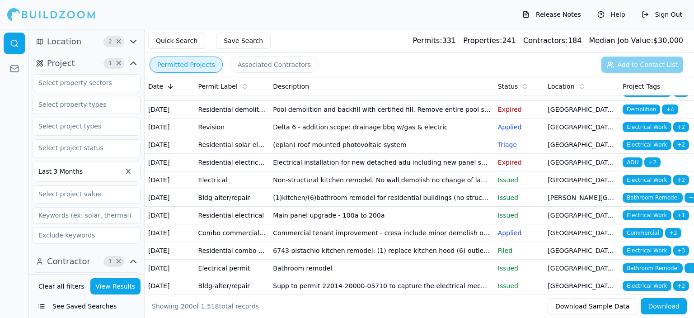
click at [132, 41] on icon "button" at bounding box center [133, 41] width 11 height 11
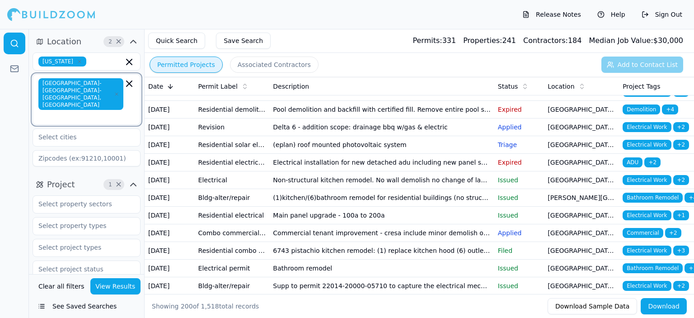
click at [95, 112] on input "text" at bounding box center [81, 116] width 83 height 9
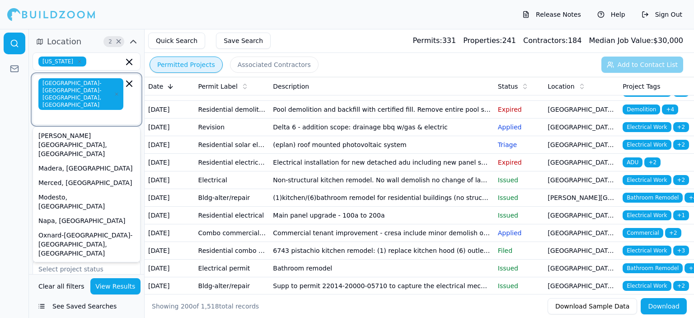
scroll to position [120, 0]
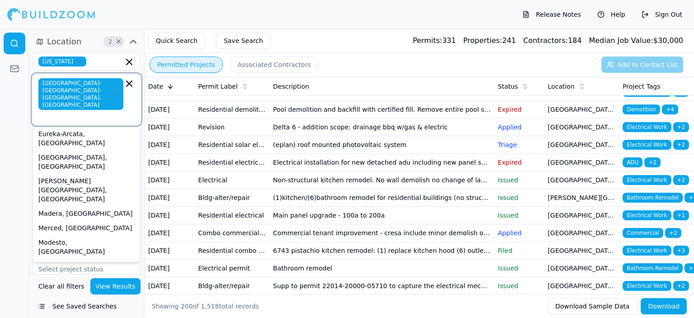
click at [95, 273] on div "Oxnard-[GEOGRAPHIC_DATA]-[GEOGRAPHIC_DATA], [GEOGRAPHIC_DATA]" at bounding box center [86, 289] width 103 height 33
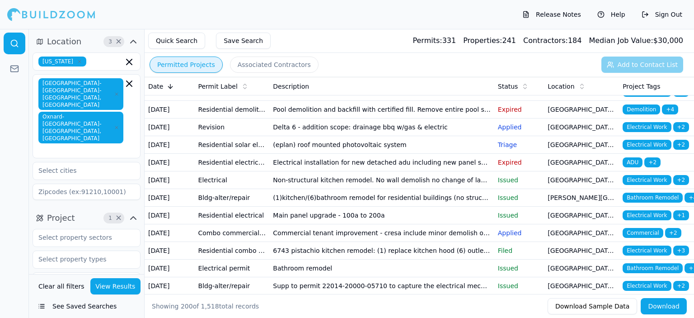
click at [133, 112] on div "[GEOGRAPHIC_DATA]-[GEOGRAPHIC_DATA]-[GEOGRAPHIC_DATA], [GEOGRAPHIC_DATA] [GEOGR…" at bounding box center [86, 116] width 96 height 76
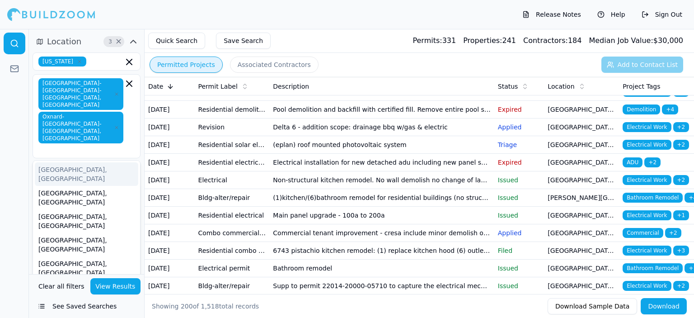
click at [17, 133] on div at bounding box center [14, 173] width 29 height 289
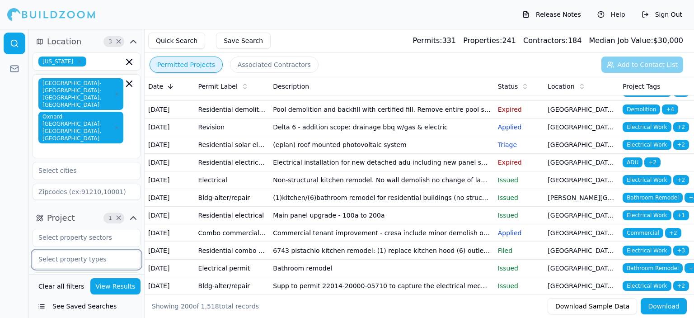
click at [101, 251] on input "text" at bounding box center [81, 259] width 96 height 16
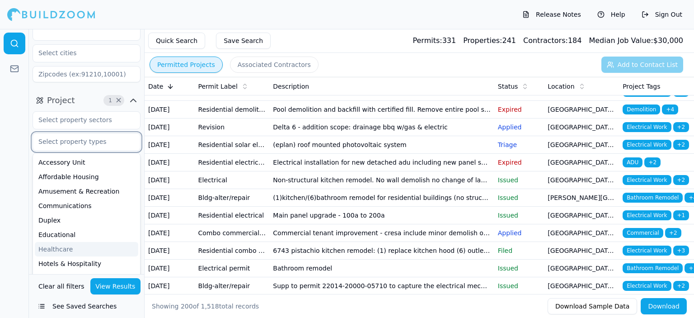
scroll to position [90, 0]
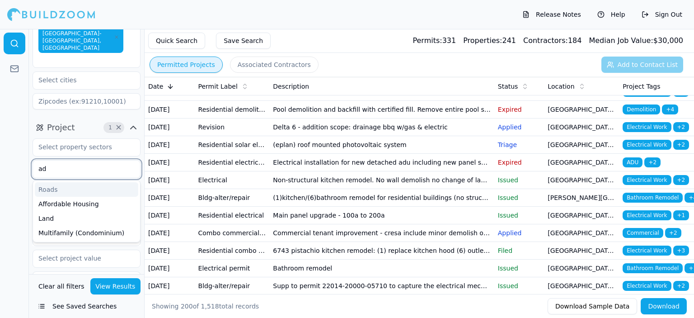
type input "adu"
click at [102, 182] on div "Affordable Housing" at bounding box center [86, 189] width 103 height 14
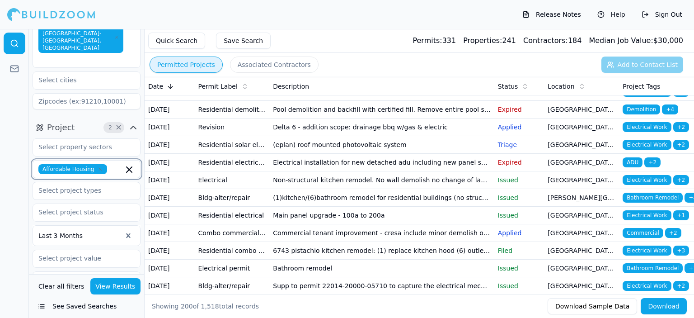
click at [131, 167] on icon "button" at bounding box center [129, 169] width 5 height 5
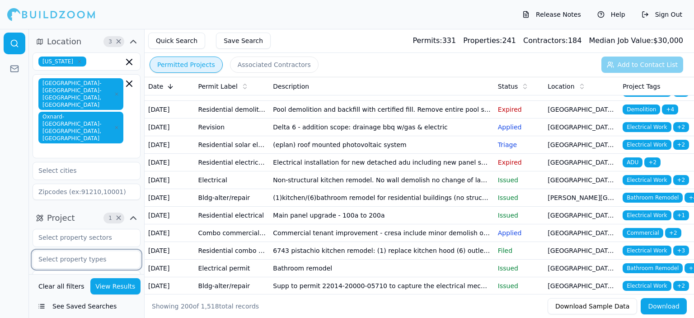
scroll to position [45, 0]
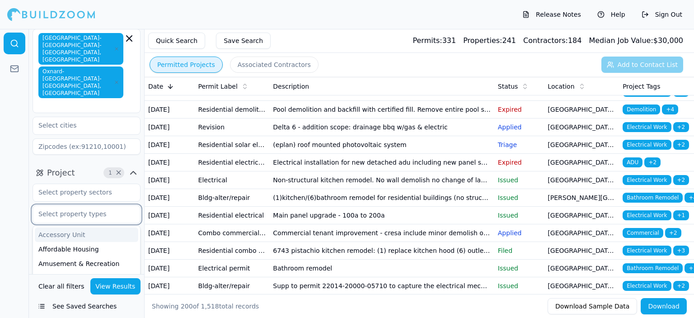
click at [68, 227] on div "Accessory Unit" at bounding box center [86, 234] width 103 height 14
click at [128, 212] on icon "button" at bounding box center [129, 214] width 5 height 5
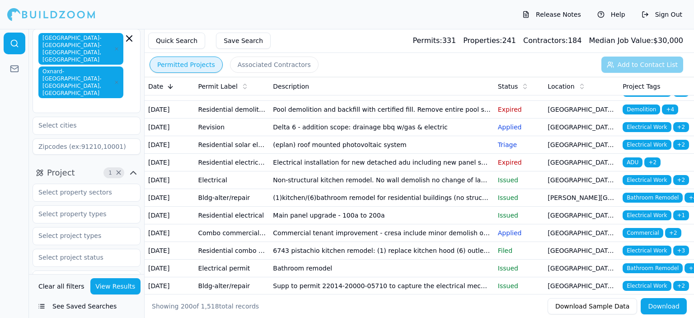
click at [9, 207] on div at bounding box center [14, 173] width 29 height 289
click at [57, 227] on input "text" at bounding box center [81, 235] width 96 height 16
click at [56, 249] on div "ADU" at bounding box center [86, 256] width 103 height 14
click at [90, 263] on div "Commercial Renovation" at bounding box center [86, 270] width 103 height 14
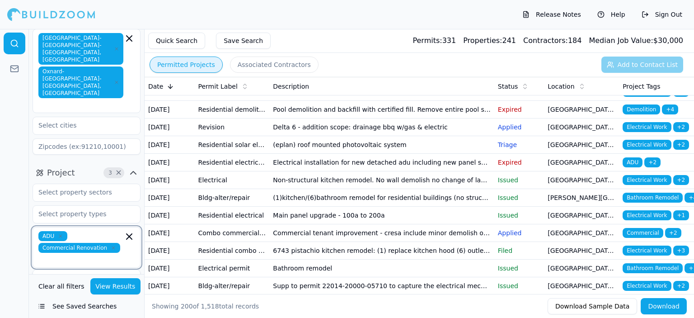
scroll to position [136, 0]
click at [84, 281] on div "Garage Construction" at bounding box center [86, 288] width 103 height 14
click at [80, 282] on div "Home Addition" at bounding box center [86, 289] width 103 height 14
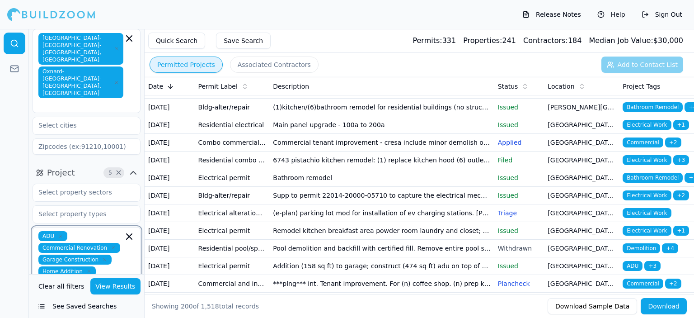
scroll to position [226, 0]
click at [77, 275] on div "Multi-Room Remodel" at bounding box center [86, 282] width 103 height 14
click at [120, 278] on input "text" at bounding box center [119, 283] width 8 height 10
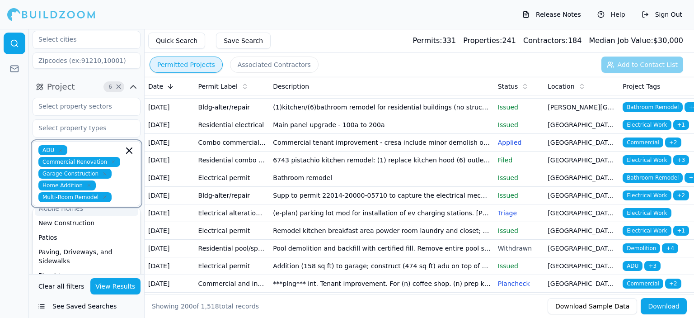
scroll to position [136, 0]
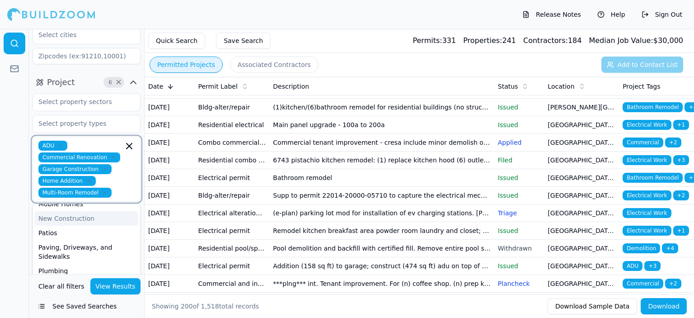
click at [86, 211] on div "New Construction" at bounding box center [86, 218] width 103 height 14
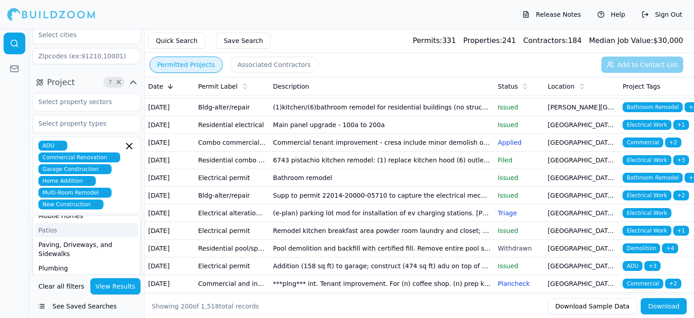
click at [5, 206] on div at bounding box center [14, 173] width 29 height 289
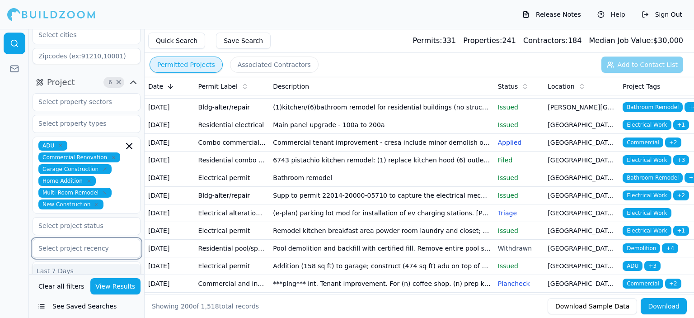
click at [62, 244] on div at bounding box center [86, 248] width 96 height 9
click at [61, 292] on div "Last 3 Months" at bounding box center [86, 299] width 107 height 14
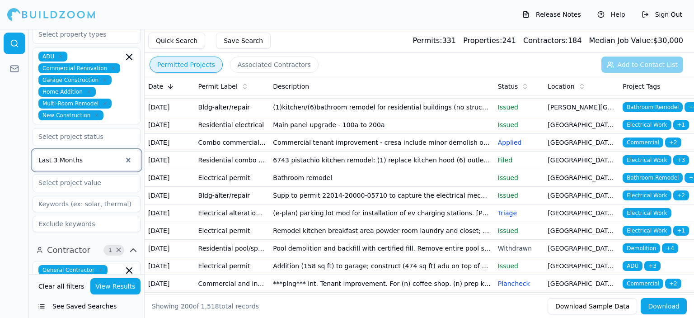
scroll to position [226, 0]
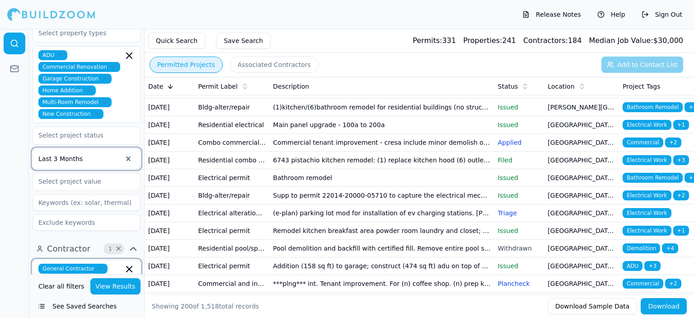
click at [130, 266] on icon "button" at bounding box center [129, 268] width 5 height 5
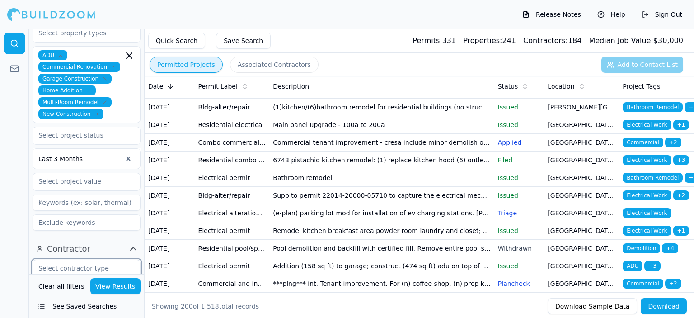
click at [84, 282] on div "General Contractor" at bounding box center [86, 289] width 103 height 14
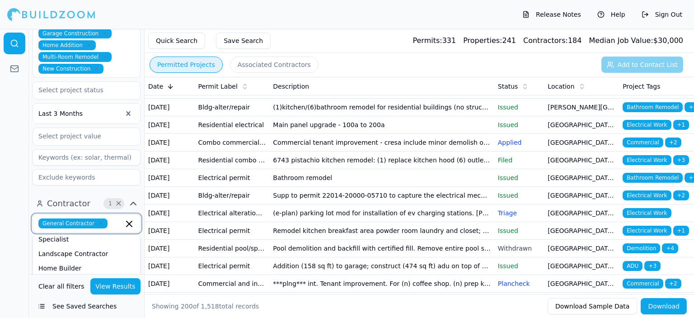
scroll to position [136, 0]
click at [75, 231] on div "Home Builder" at bounding box center [86, 238] width 103 height 14
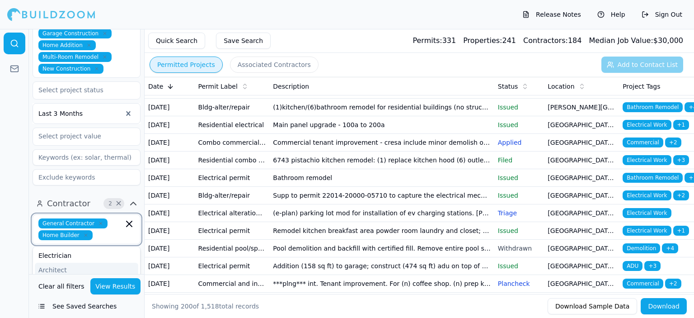
click at [61, 263] on div "Architect" at bounding box center [86, 270] width 103 height 14
click at [8, 237] on div at bounding box center [14, 173] width 29 height 289
click at [233, 43] on button "Save Search" at bounding box center [243, 41] width 55 height 16
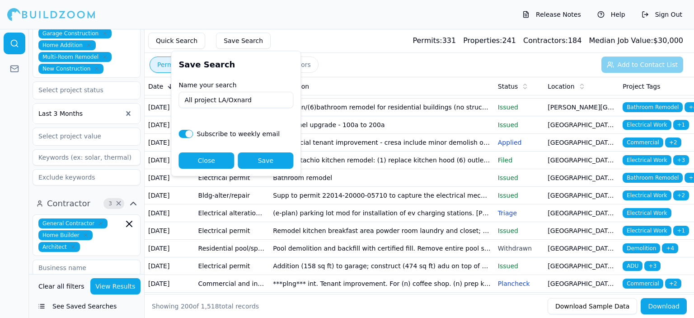
type input "All project LA/Oxnard"
click at [267, 159] on button "Save" at bounding box center [266, 160] width 56 height 16
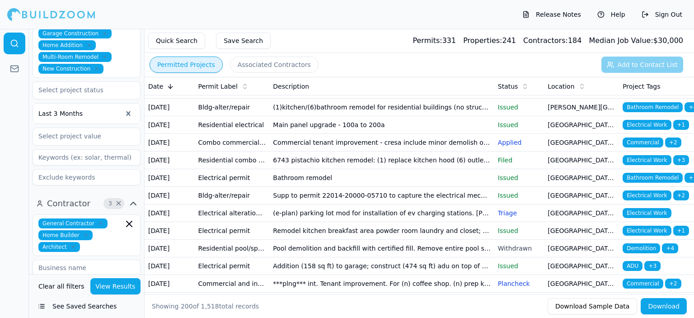
click at [81, 307] on button "See Saved Searches" at bounding box center [87, 306] width 108 height 16
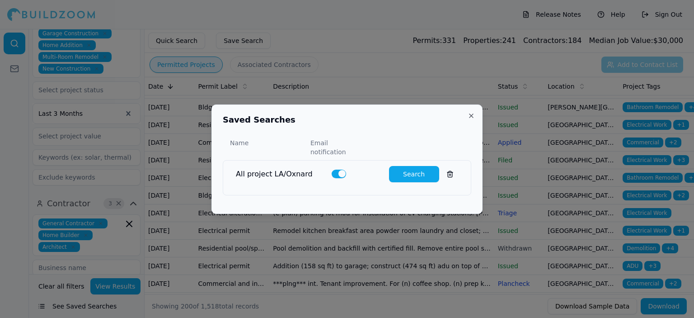
click at [408, 173] on button "Search" at bounding box center [414, 174] width 50 height 16
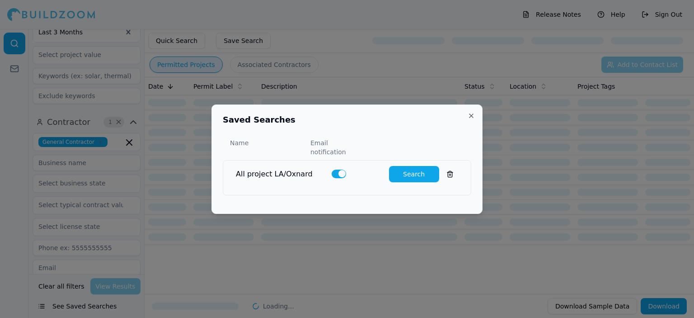
scroll to position [194, 0]
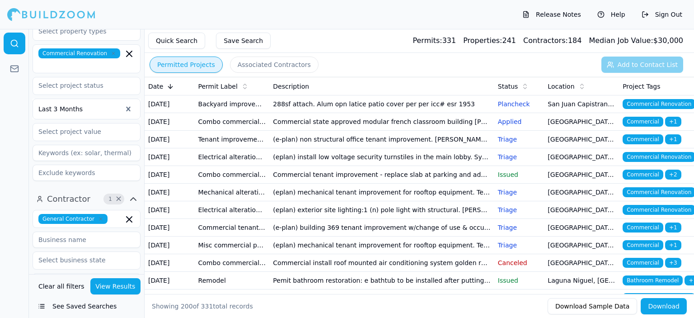
click at [277, 66] on button "Associated Contractors" at bounding box center [274, 64] width 89 height 16
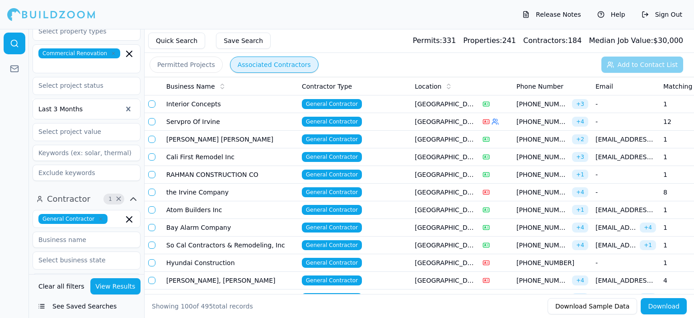
click at [447, 84] on icon at bounding box center [448, 84] width 3 height 1
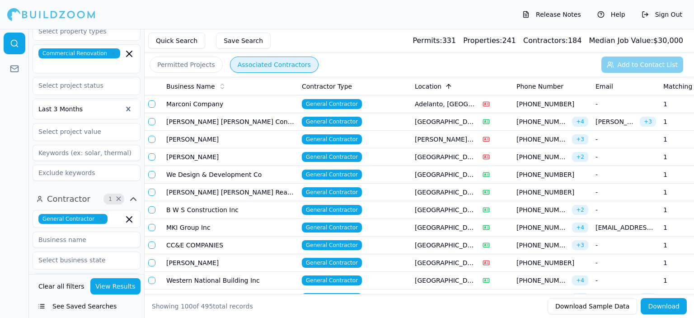
drag, startPoint x: 646, startPoint y: 88, endPoint x: 618, endPoint y: 87, distance: 28.0
click at [618, 87] on div "Email" at bounding box center [626, 86] width 61 height 9
drag, startPoint x: 498, startPoint y: 64, endPoint x: 460, endPoint y: 71, distance: 38.6
click at [373, 59] on div "Permitted Projects Associated Contractors Add to Contact List" at bounding box center [419, 64] width 549 height 23
drag, startPoint x: 491, startPoint y: 88, endPoint x: 470, endPoint y: 128, distance: 45.1
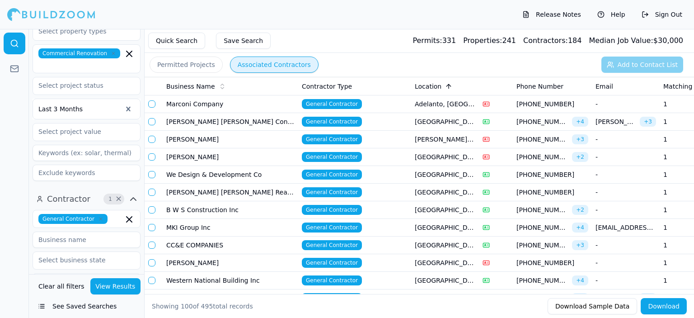
click at [391, 89] on tr "Business Name Contractor Type Location Phone Number Email Matching Permits All …" at bounding box center [544, 86] width 798 height 18
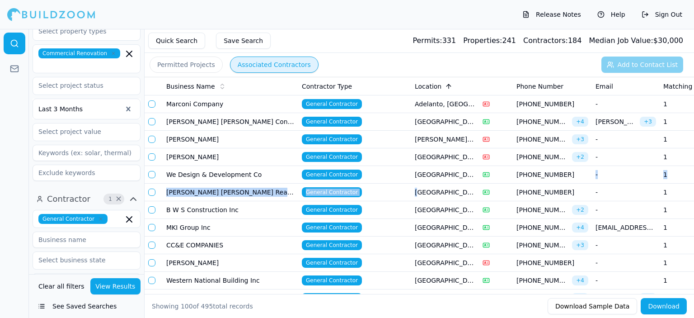
drag, startPoint x: 581, startPoint y: 174, endPoint x: 417, endPoint y: 183, distance: 163.9
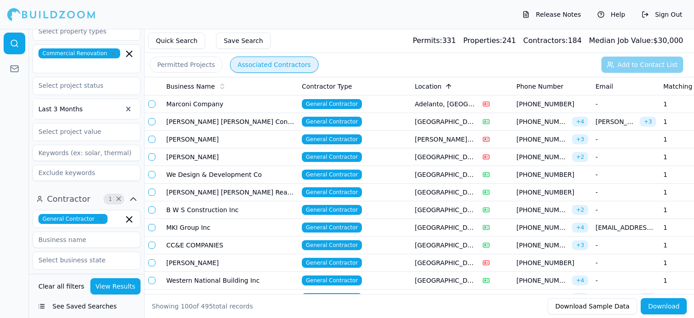
drag, startPoint x: 485, startPoint y: 305, endPoint x: 390, endPoint y: 303, distance: 95.8
click at [390, 303] on div "Showing 100 of 495 total records" at bounding box center [346, 305] width 389 height 9
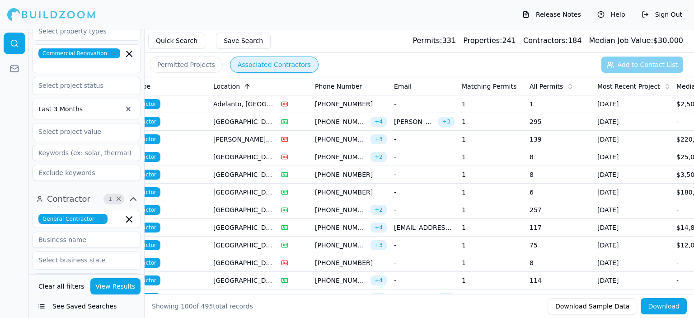
scroll to position [0, 248]
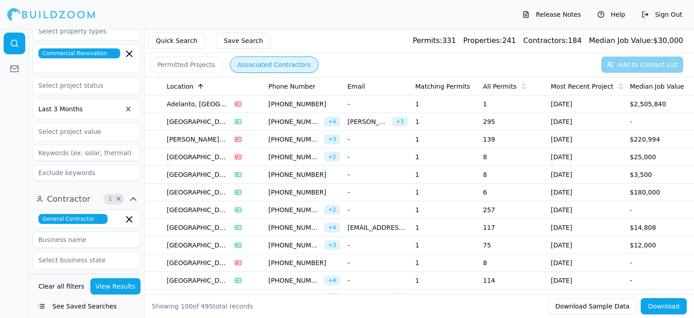
click at [520, 84] on icon at bounding box center [523, 86] width 7 height 7
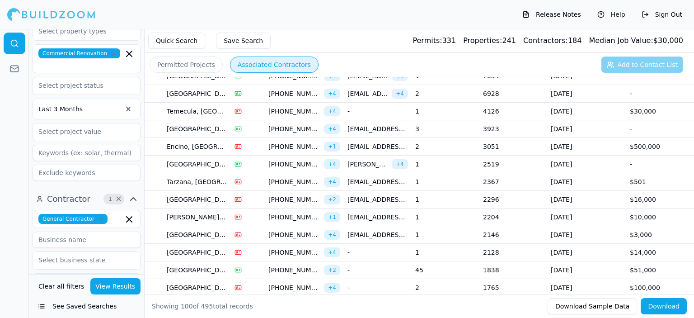
scroll to position [0, 0]
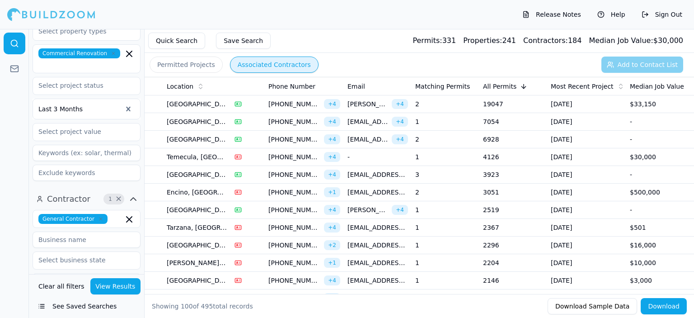
click at [521, 85] on icon at bounding box center [523, 86] width 7 height 7
